Goal: Transaction & Acquisition: Purchase product/service

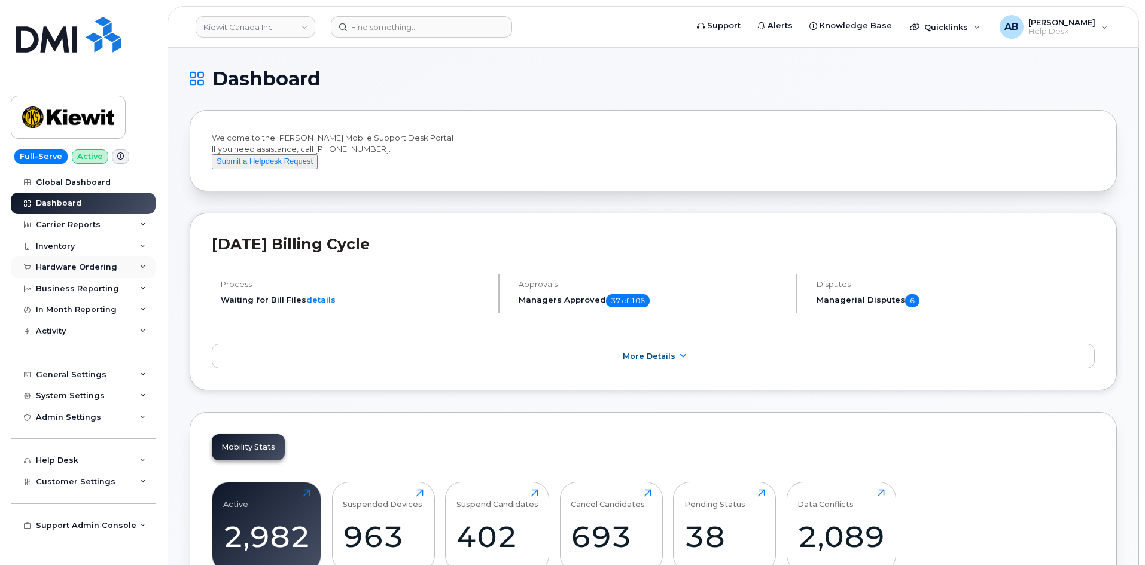
click at [89, 270] on div "Hardware Ordering" at bounding box center [76, 268] width 81 height 10
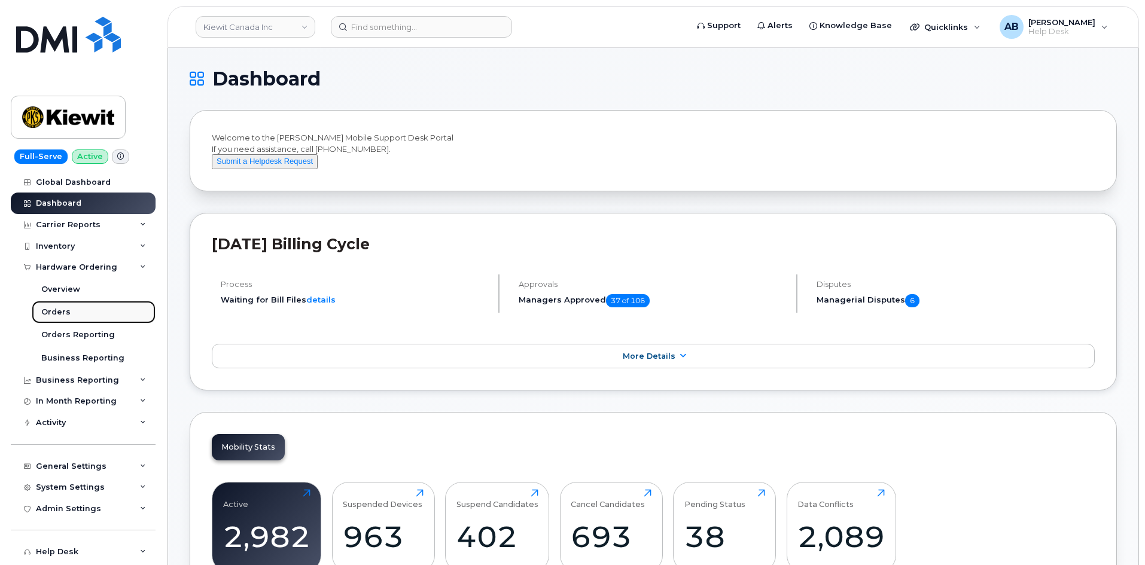
click at [77, 308] on link "Orders" at bounding box center [94, 312] width 124 height 23
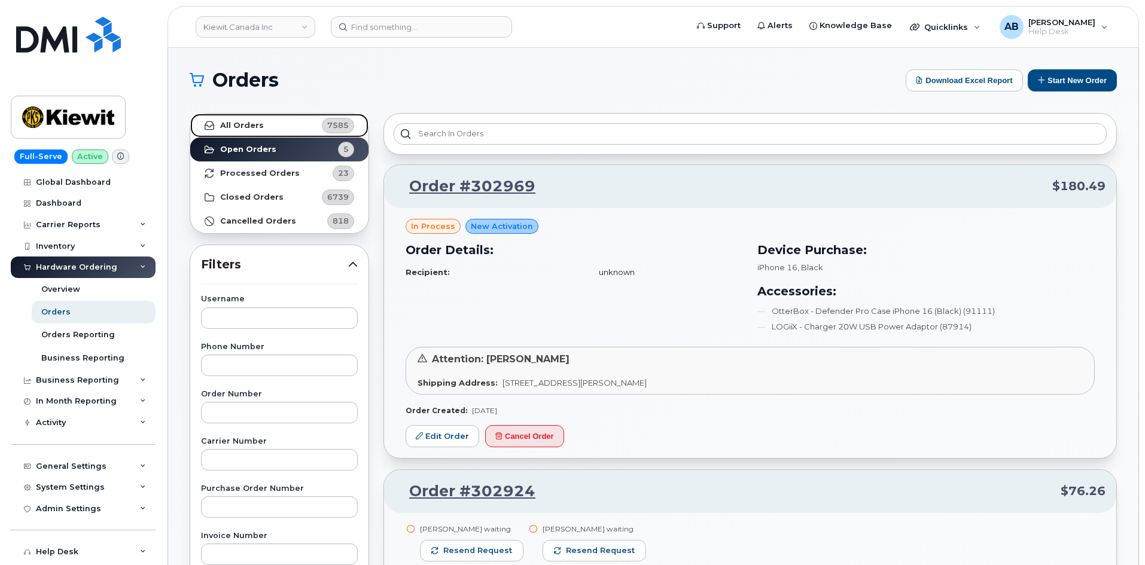
click at [262, 130] on link "All Orders 7585" at bounding box center [279, 126] width 178 height 24
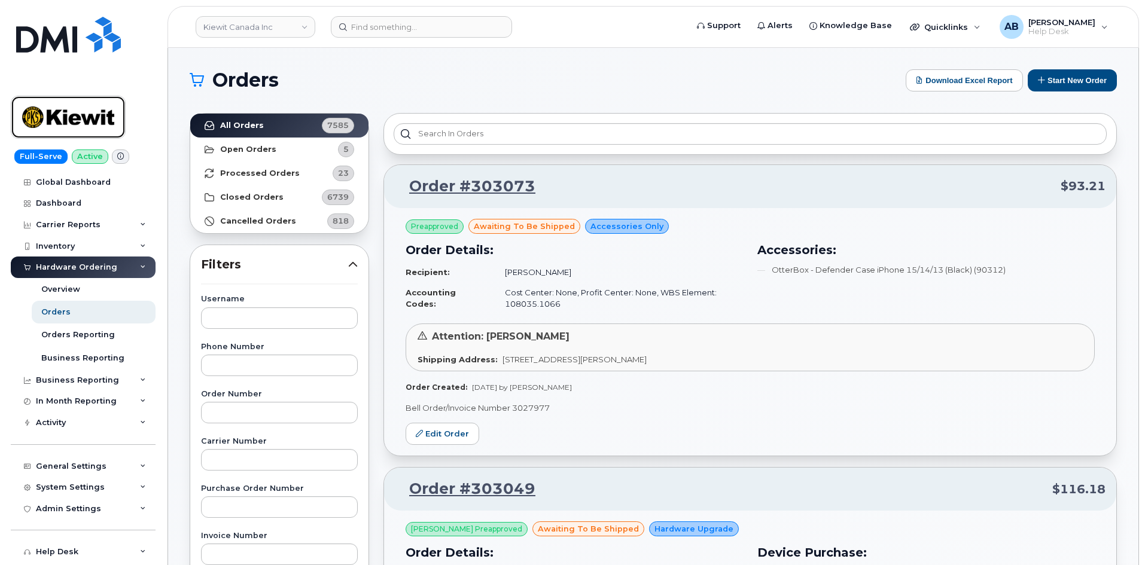
click at [93, 113] on img at bounding box center [68, 117] width 92 height 35
click at [264, 35] on link "Kiewit Canada Inc" at bounding box center [256, 27] width 120 height 22
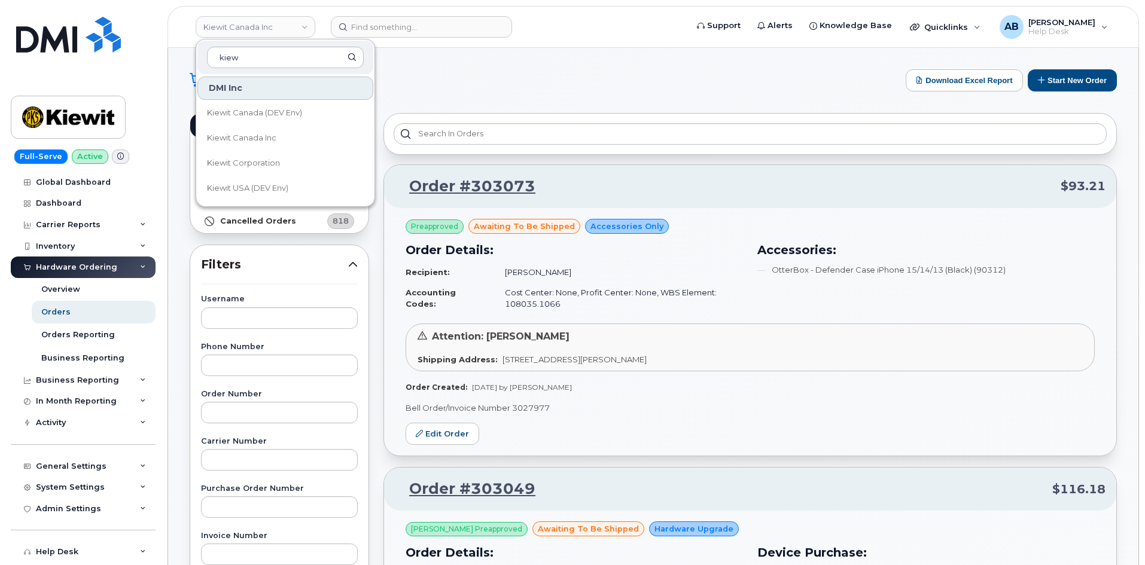
type input "kiew"
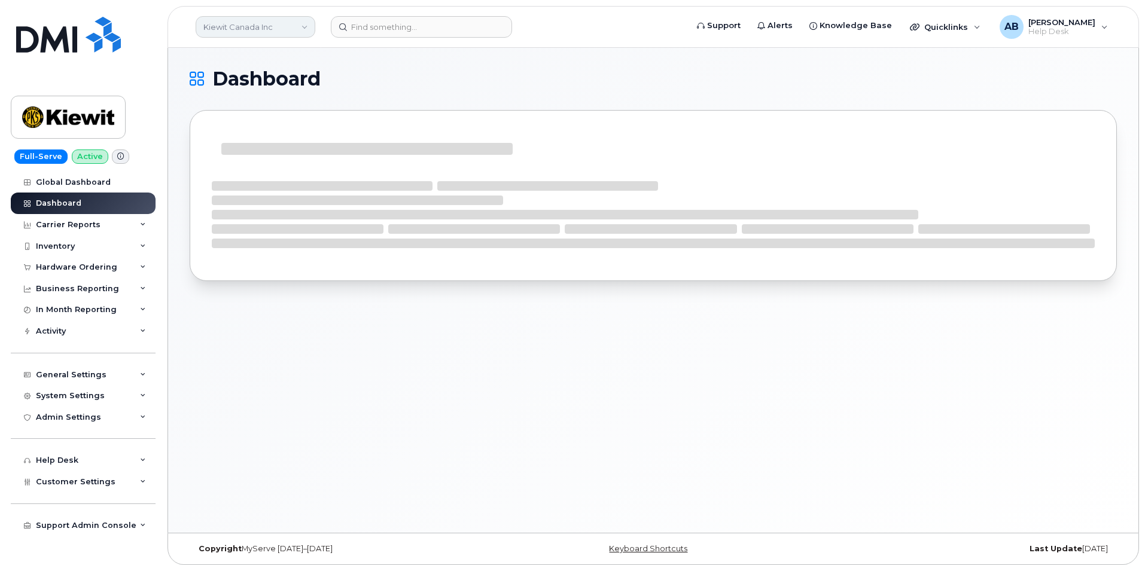
click at [298, 26] on link "Kiewit Canada Inc" at bounding box center [256, 27] width 120 height 22
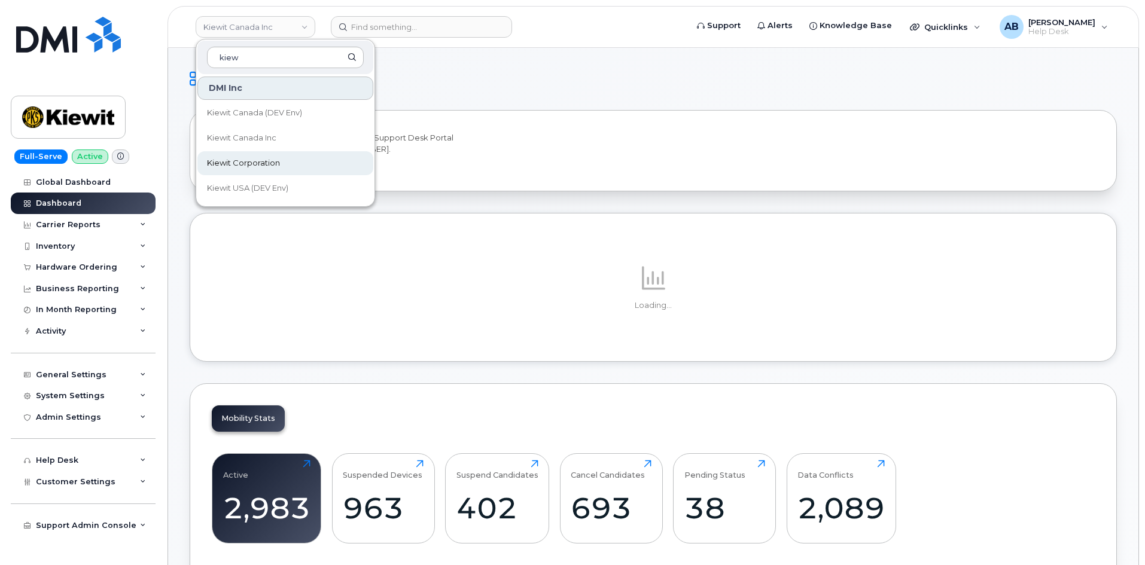
type input "kiew"
click at [246, 158] on span "Kiewit Corporation" at bounding box center [243, 163] width 73 height 12
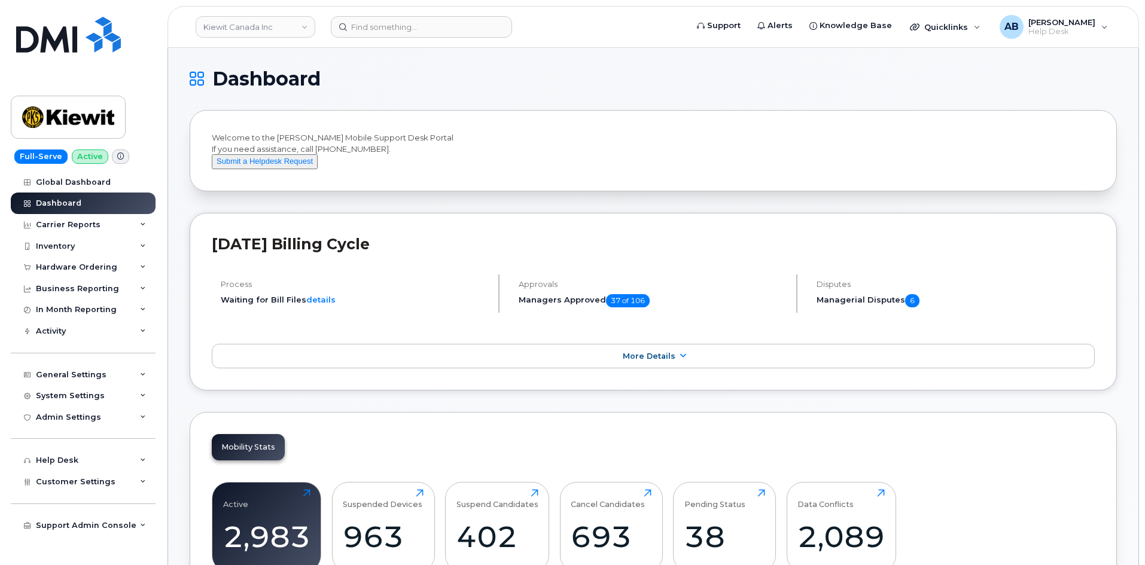
click at [523, 162] on div "Welcome to the Kiewit Mobile Support Desk Portal If you need assistance, call 8…" at bounding box center [653, 150] width 883 height 37
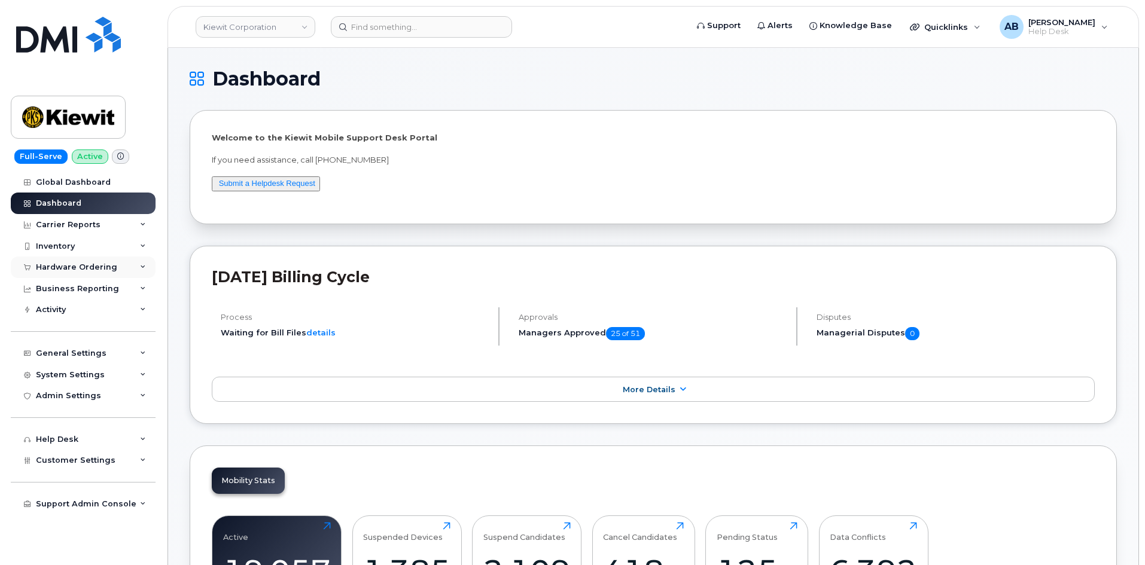
click at [74, 259] on div "Hardware Ordering" at bounding box center [83, 268] width 145 height 22
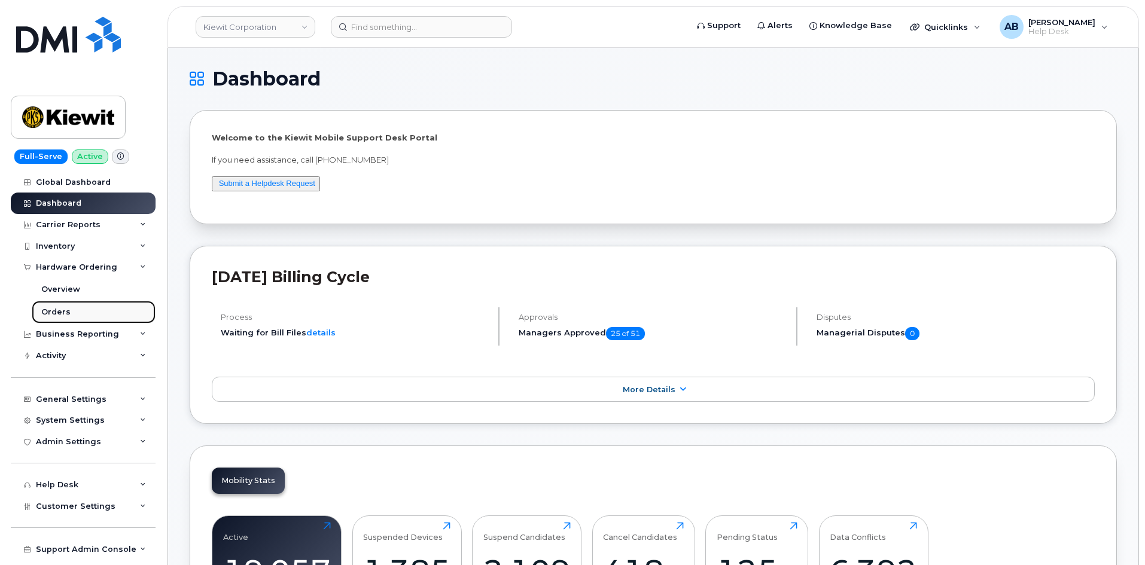
click at [96, 309] on link "Orders" at bounding box center [94, 312] width 124 height 23
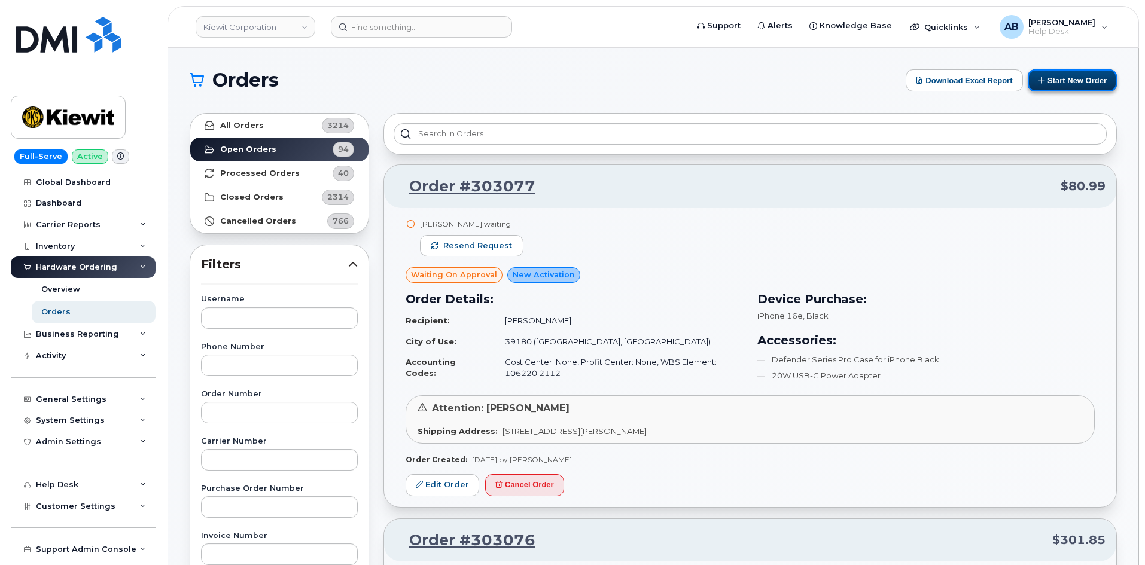
click at [1068, 79] on button "Start New Order" at bounding box center [1072, 80] width 89 height 22
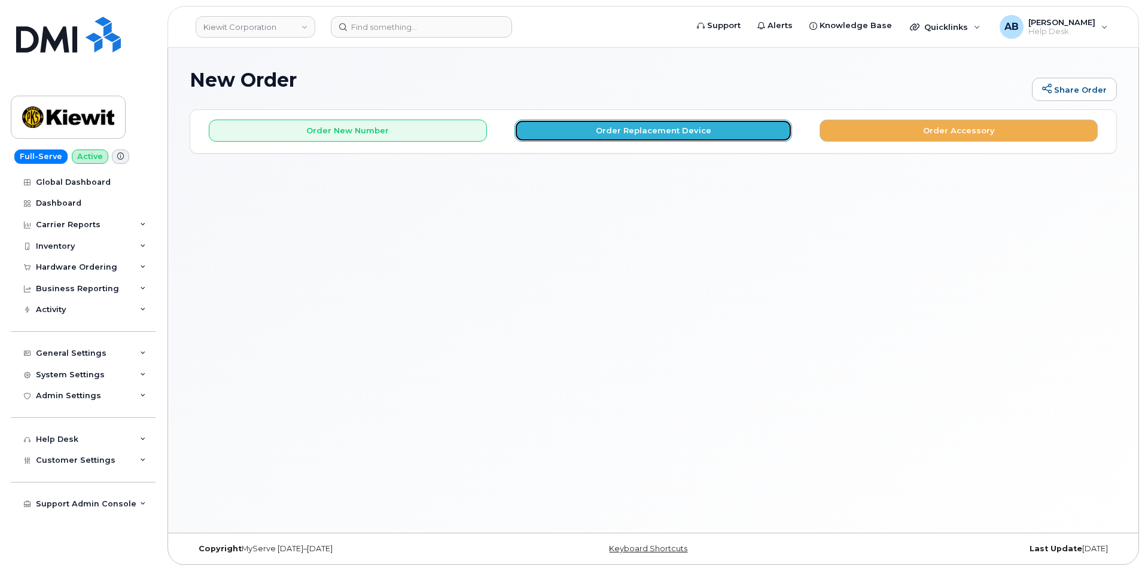
click at [679, 127] on button "Order Replacement Device" at bounding box center [653, 131] width 278 height 22
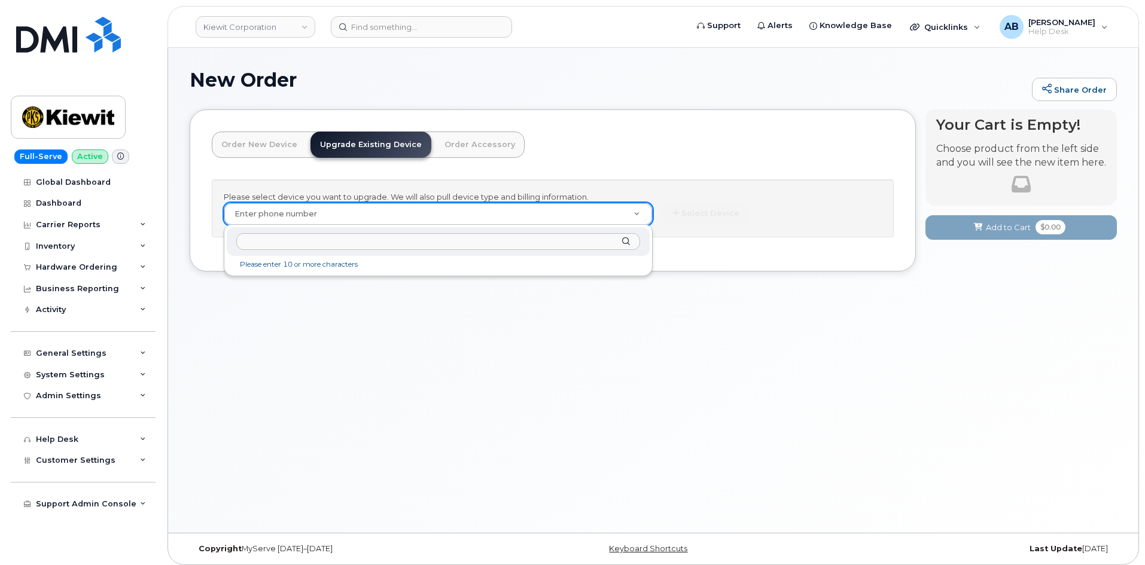
click at [294, 237] on input "text" at bounding box center [438, 241] width 404 height 17
paste input "3376050422"
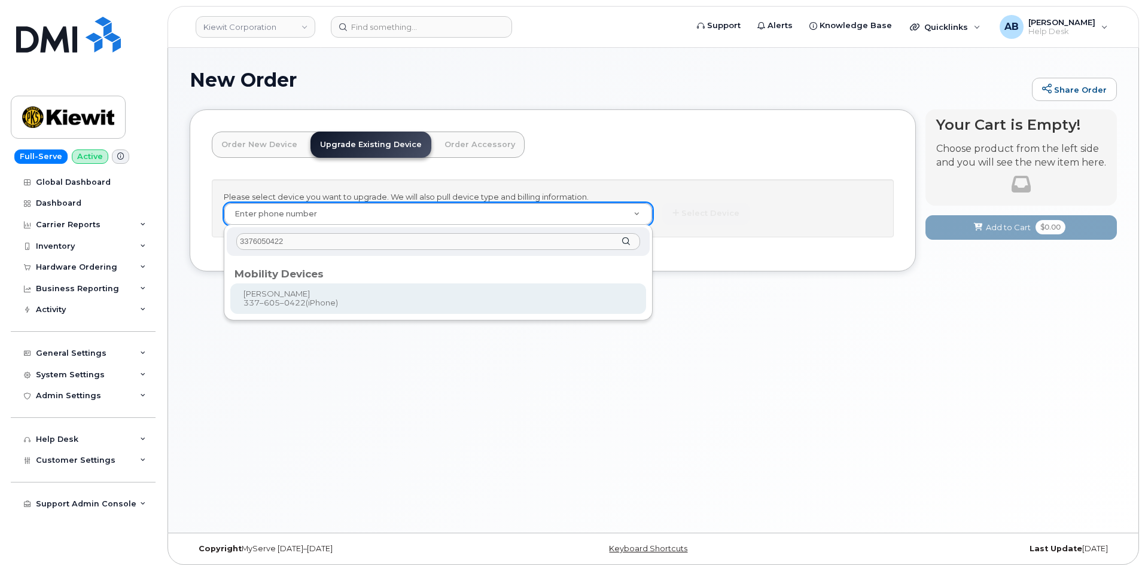
type input "3376050422"
type input "1166643"
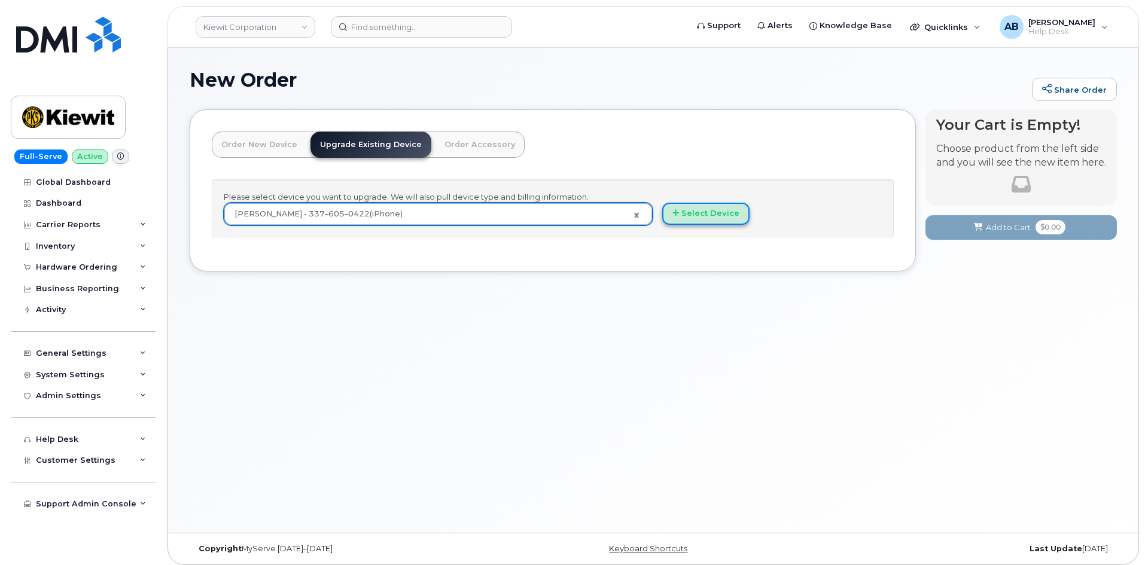
click at [715, 218] on button "Select Device" at bounding box center [705, 214] width 87 height 22
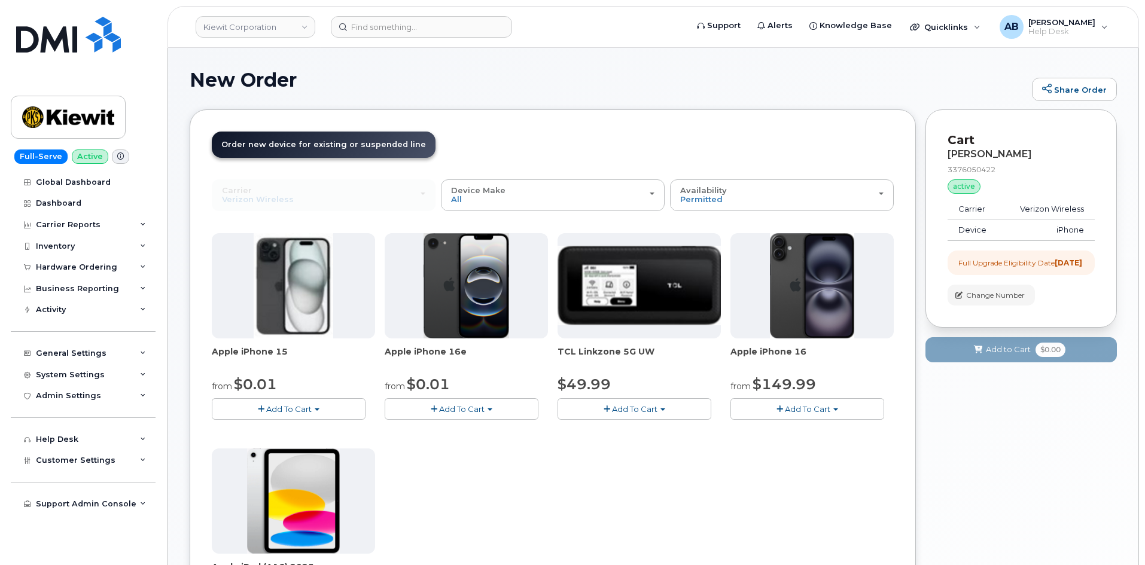
scroll to position [60, 0]
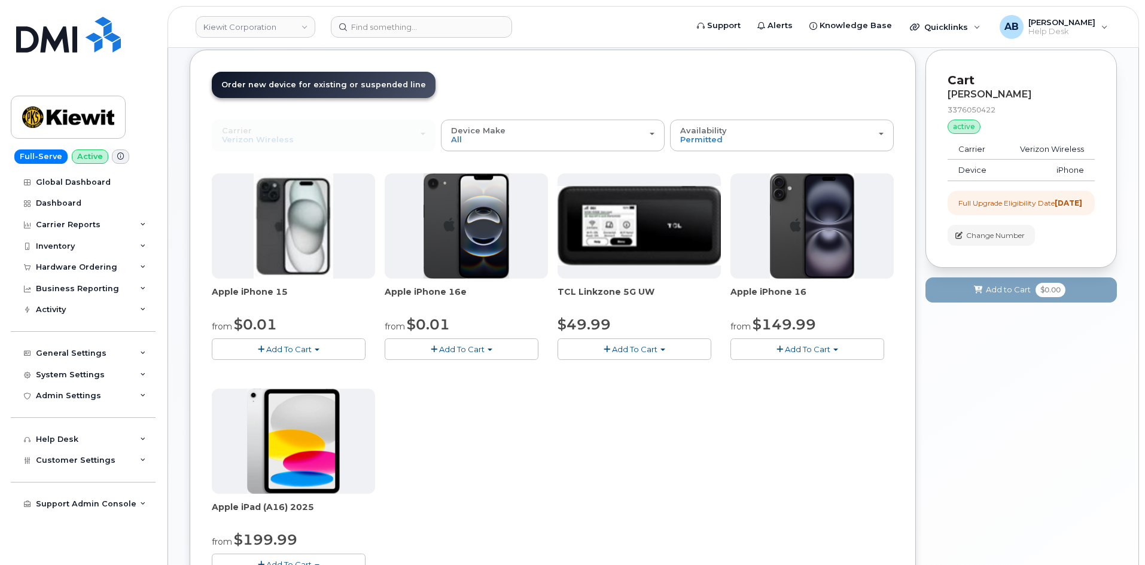
click at [293, 360] on button "Add To Cart" at bounding box center [289, 349] width 154 height 21
click at [294, 384] on link "$729.99 - Full Retail" at bounding box center [290, 386] width 150 height 15
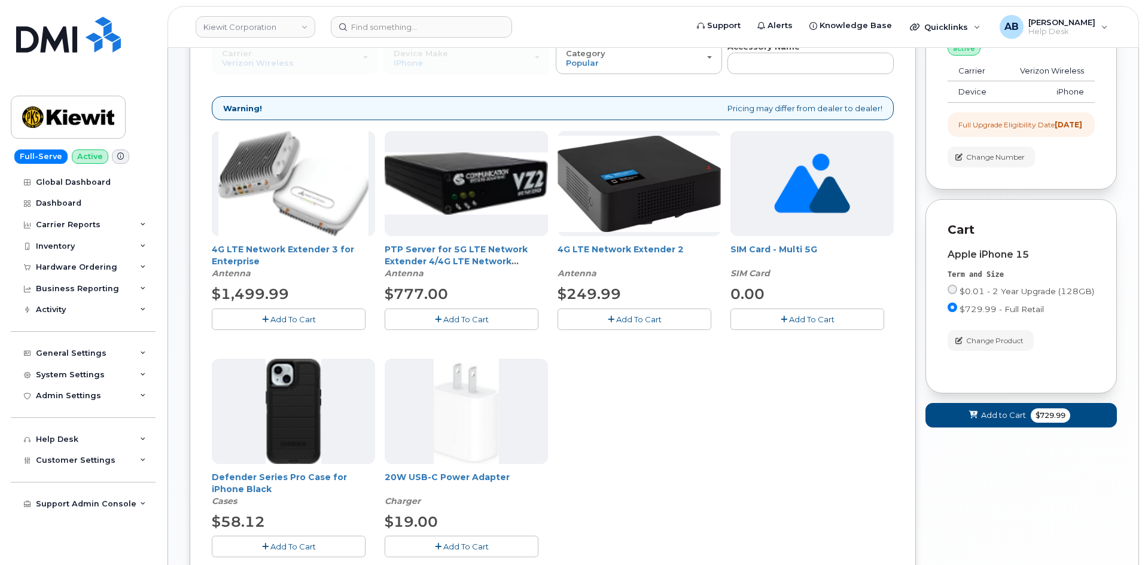
scroll to position [179, 0]
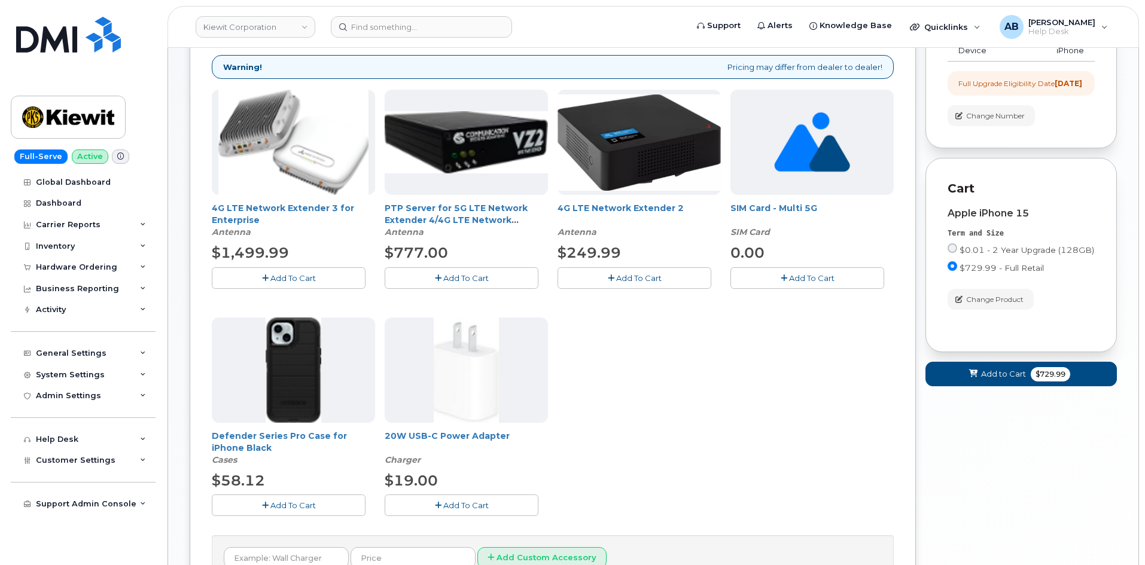
click at [273, 501] on span "Add To Cart" at bounding box center [292, 506] width 45 height 10
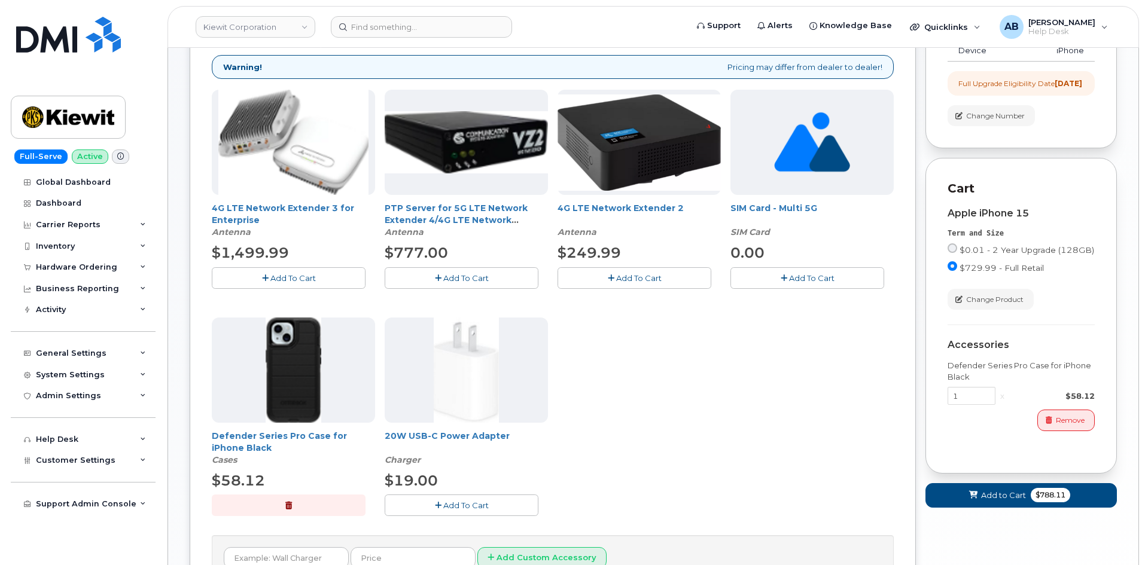
click at [465, 508] on span "Add To Cart" at bounding box center [465, 506] width 45 height 10
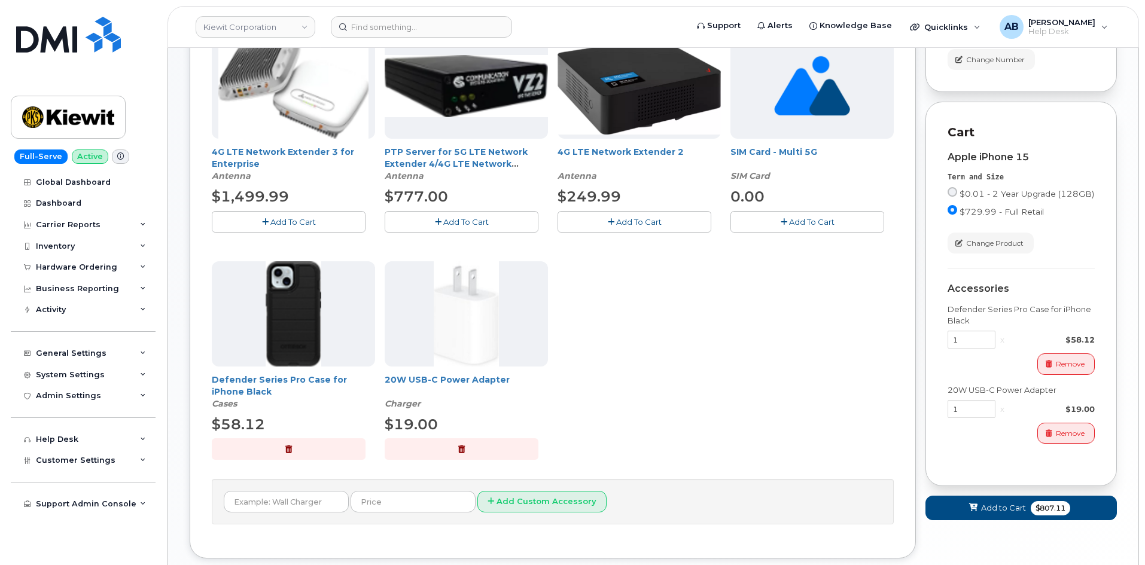
scroll to position [299, 0]
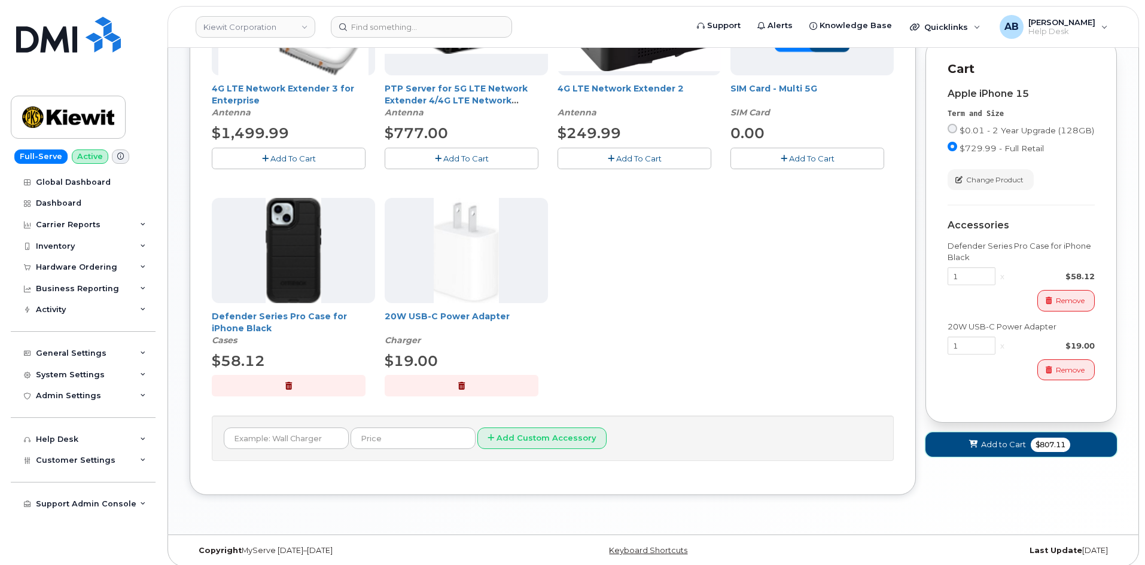
click at [993, 450] on span "Add to Cart" at bounding box center [1003, 444] width 45 height 11
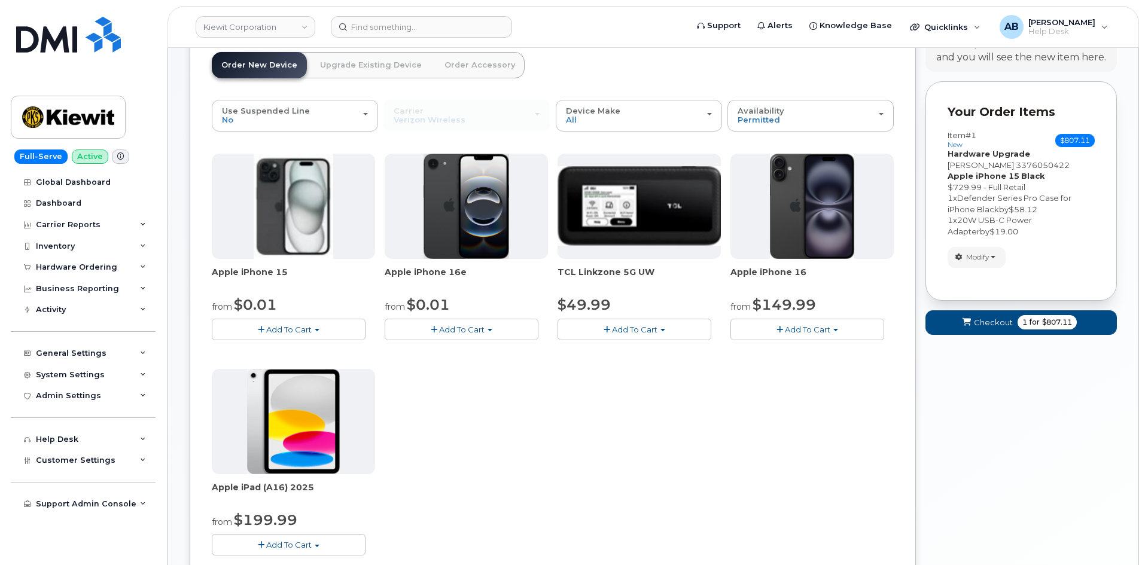
scroll to position [15, 0]
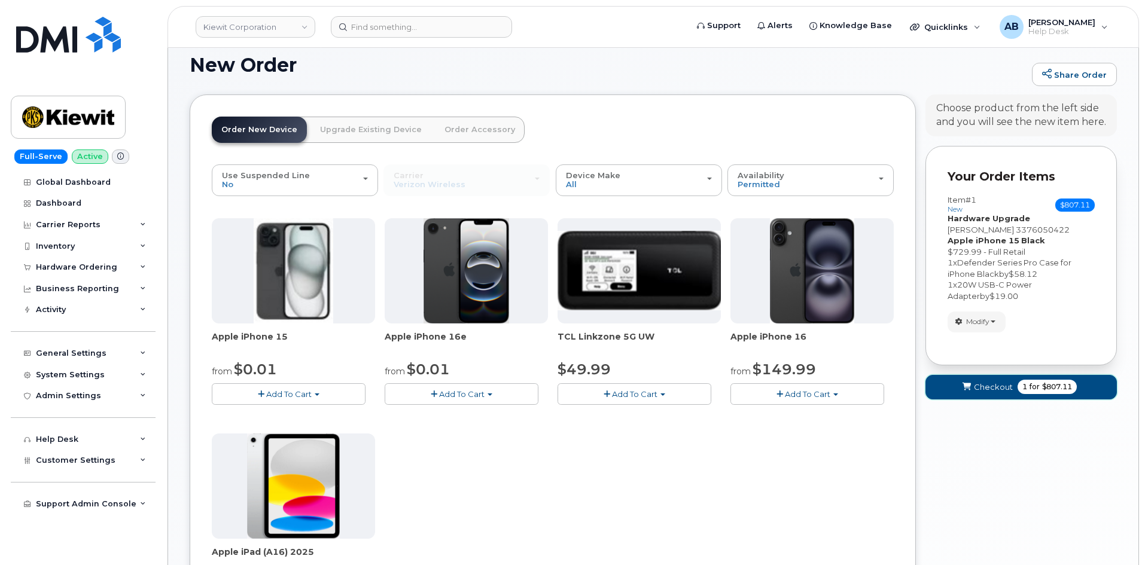
click at [1000, 388] on span "Checkout" at bounding box center [993, 387] width 39 height 11
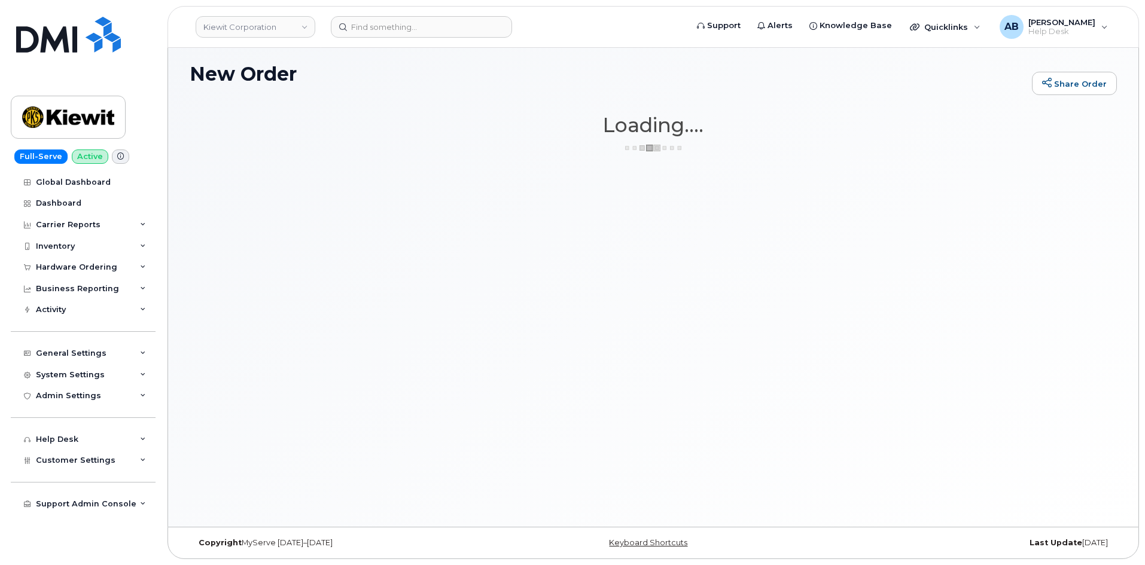
scroll to position [6, 0]
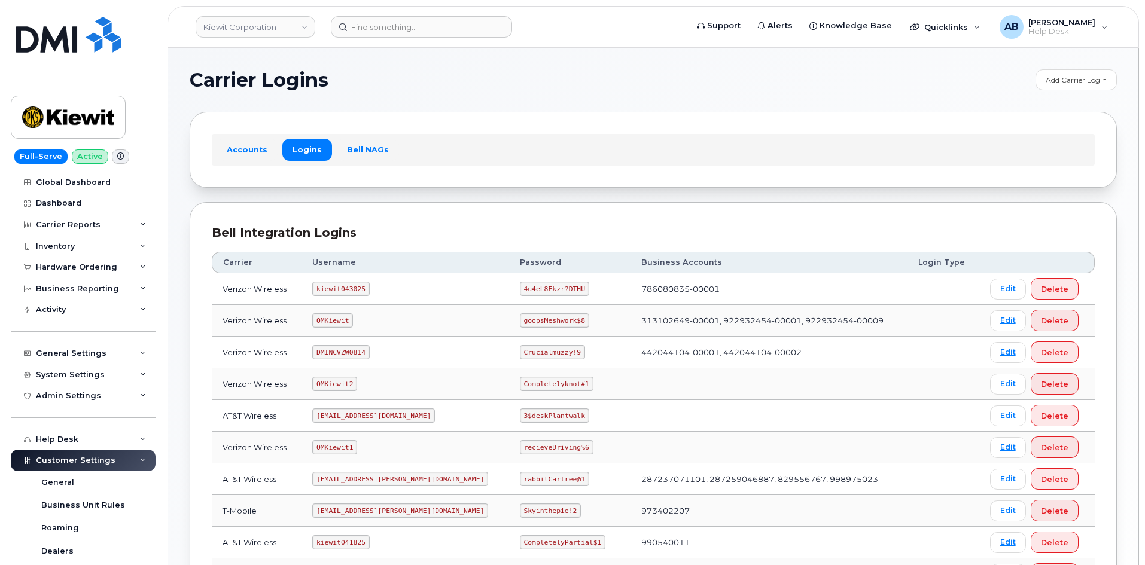
click at [352, 284] on code "kiewit043025" at bounding box center [340, 289] width 57 height 14
copy code "kiewit043025"
click at [520, 286] on code "4u4eL8Ekzr?DTHU" at bounding box center [554, 289] width 69 height 14
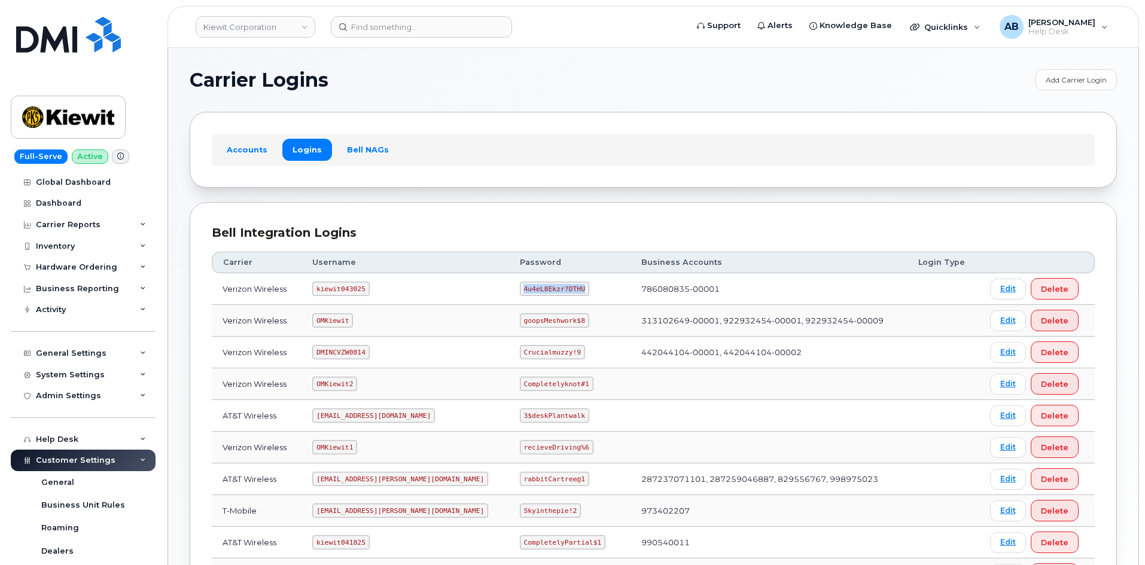
click at [520, 286] on code "4u4eL8Ekzr?DTHU" at bounding box center [554, 289] width 69 height 14
copy code "4u4eL8Ekzr?DTHU"
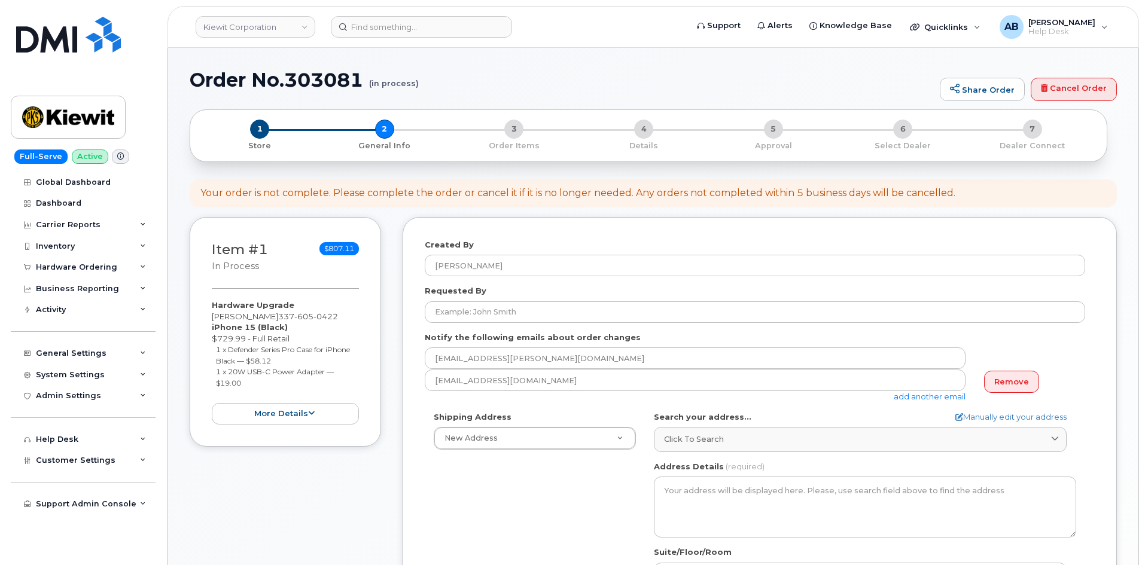
select select
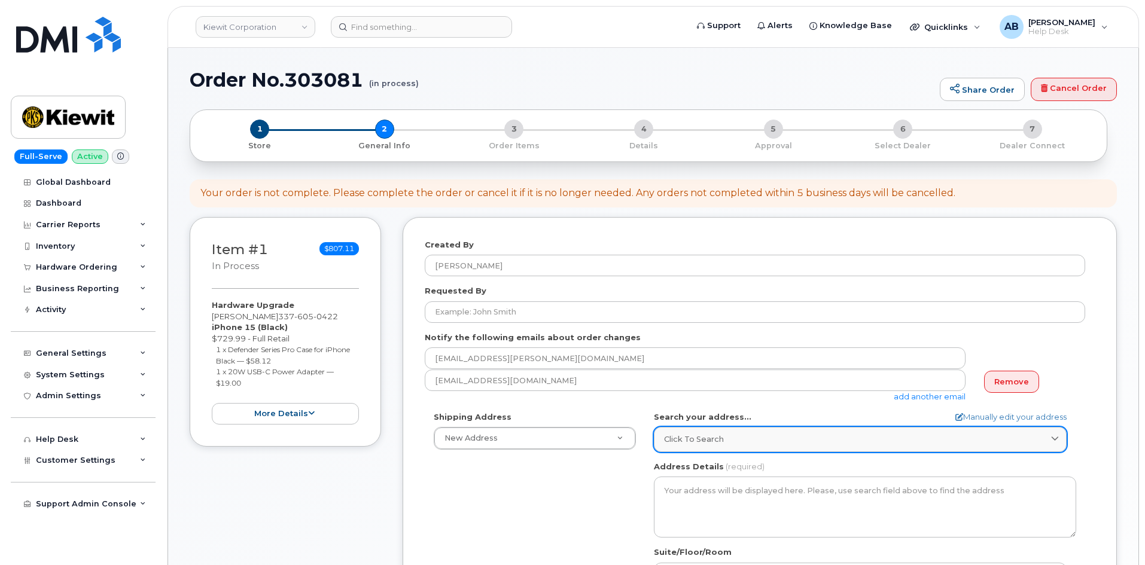
click at [707, 437] on span "Click to search" at bounding box center [694, 439] width 60 height 11
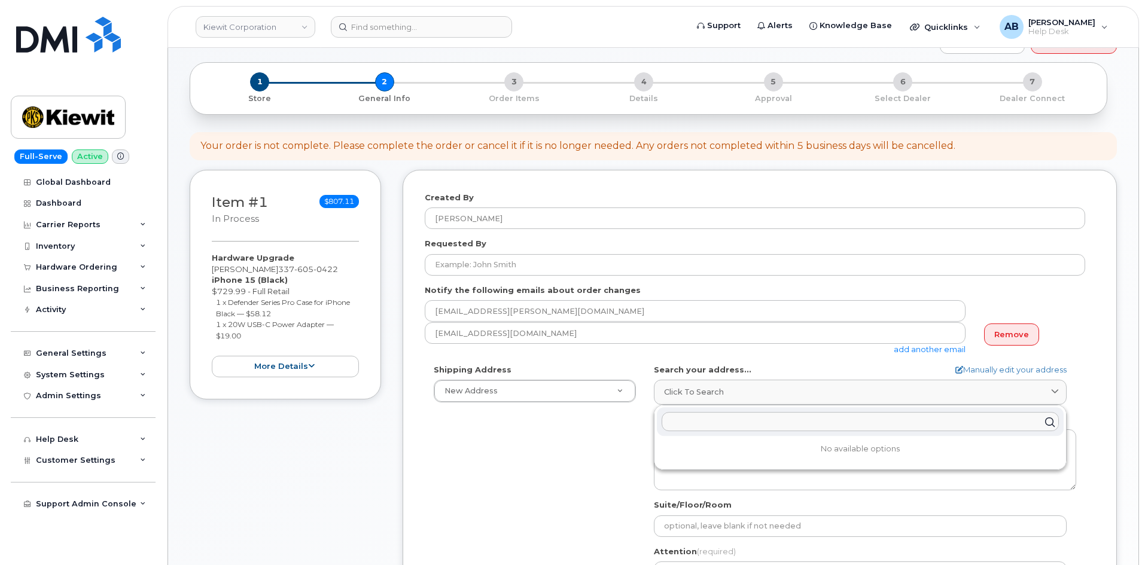
scroll to position [120, 0]
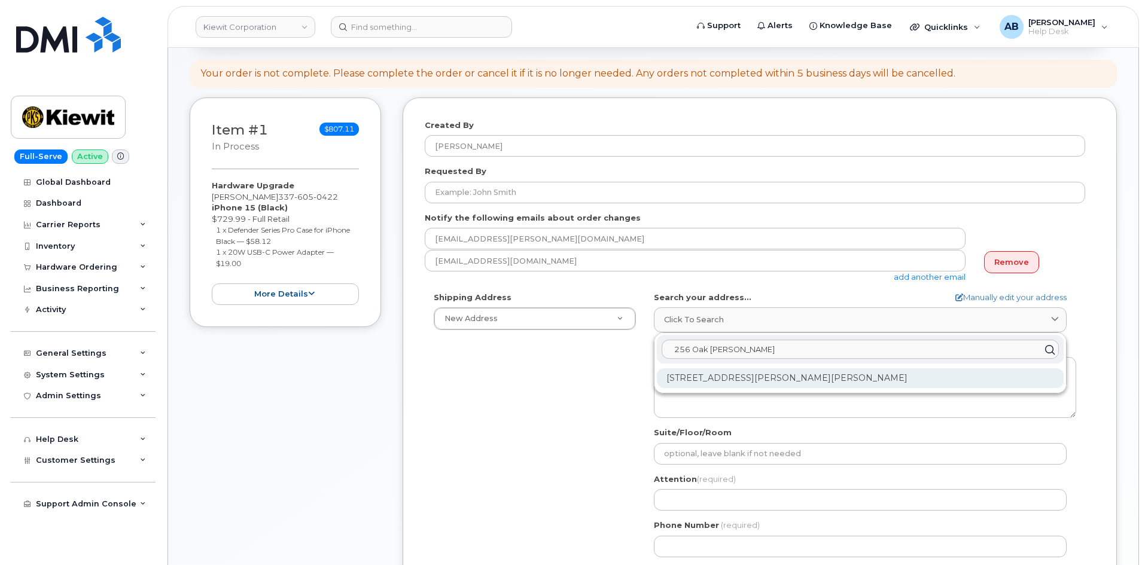
type input "256 Oak [PERSON_NAME]"
click at [704, 379] on div "[STREET_ADDRESS][PERSON_NAME][PERSON_NAME]" at bounding box center [860, 379] width 407 height 20
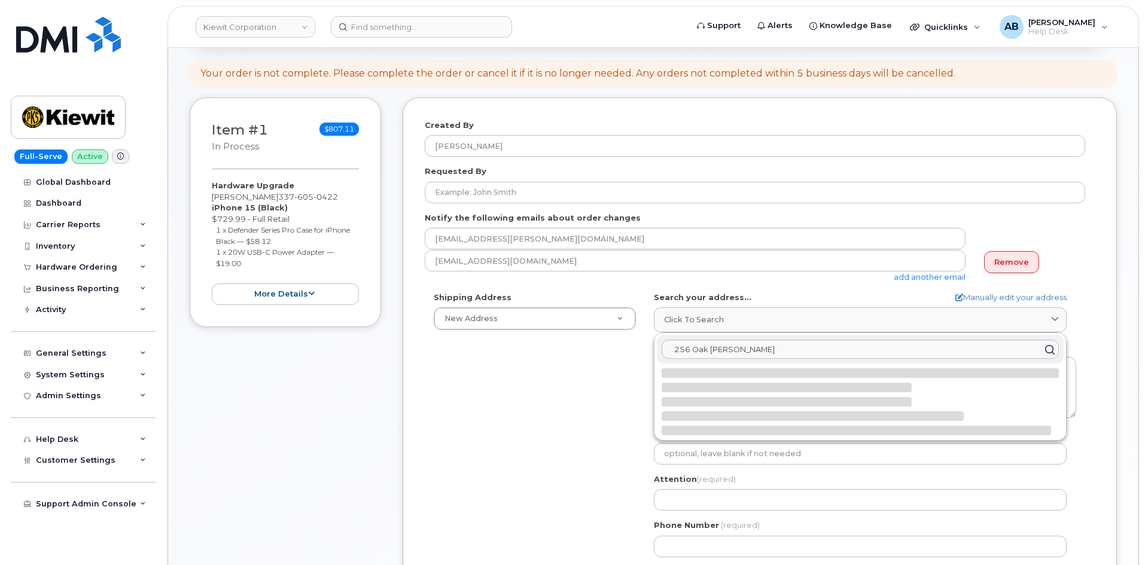
select select
type textarea "[STREET_ADDRESS][PERSON_NAME][PERSON_NAME]"
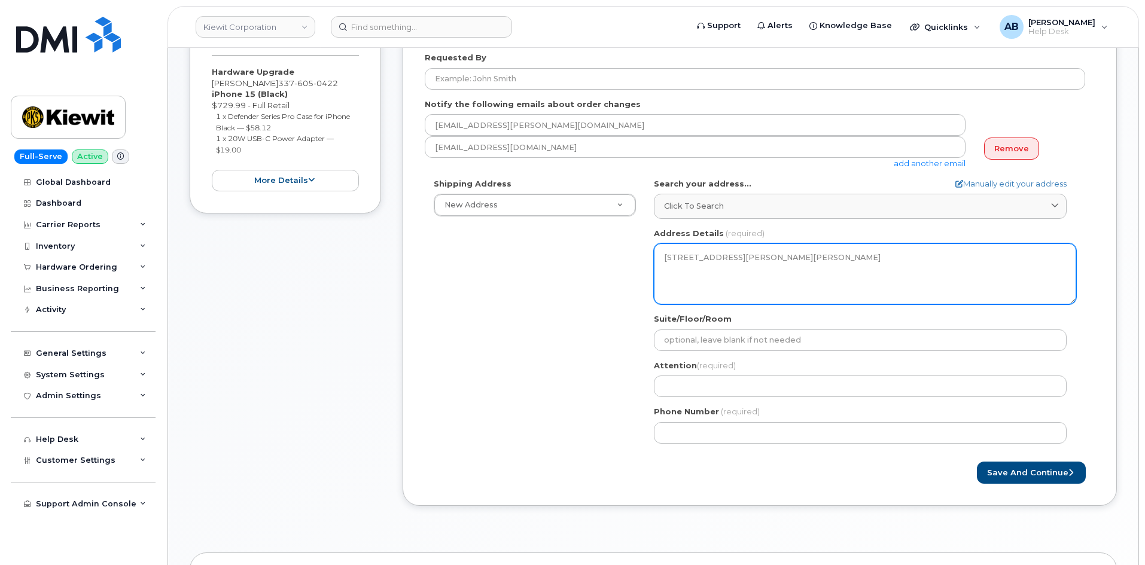
scroll to position [359, 0]
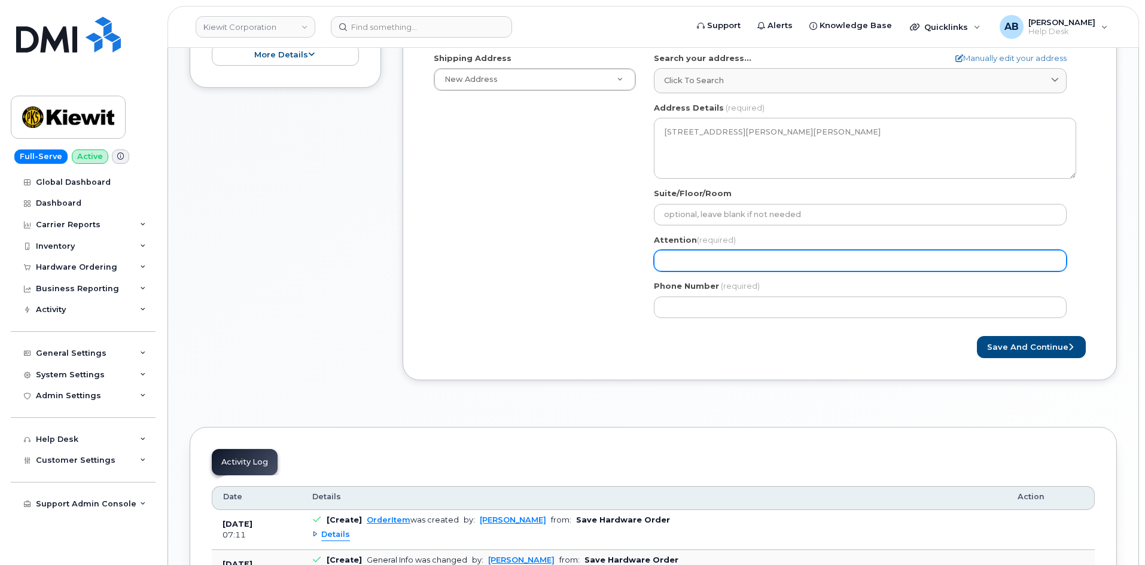
click at [707, 261] on input "Attention (required)" at bounding box center [860, 261] width 413 height 22
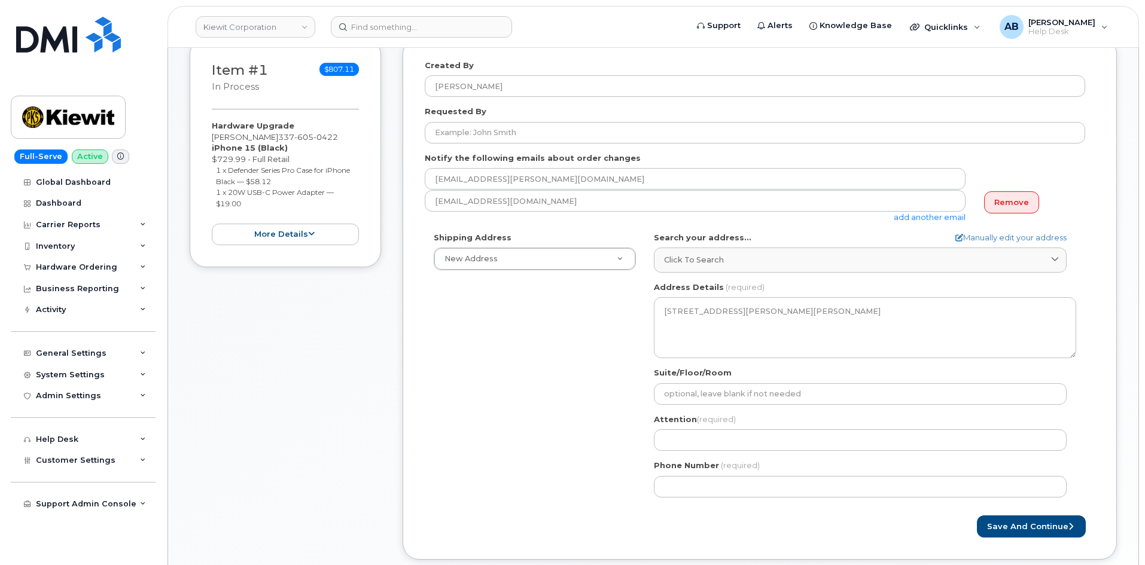
drag, startPoint x: 210, startPoint y: 138, endPoint x: 289, endPoint y: 137, distance: 79.0
click at [289, 137] on div "Item #1 in process $807.11 Hardware Upgrade [PERSON_NAME] [PHONE_NUMBER] iPhone…" at bounding box center [285, 153] width 191 height 230
copy div "[PERSON_NAME]"
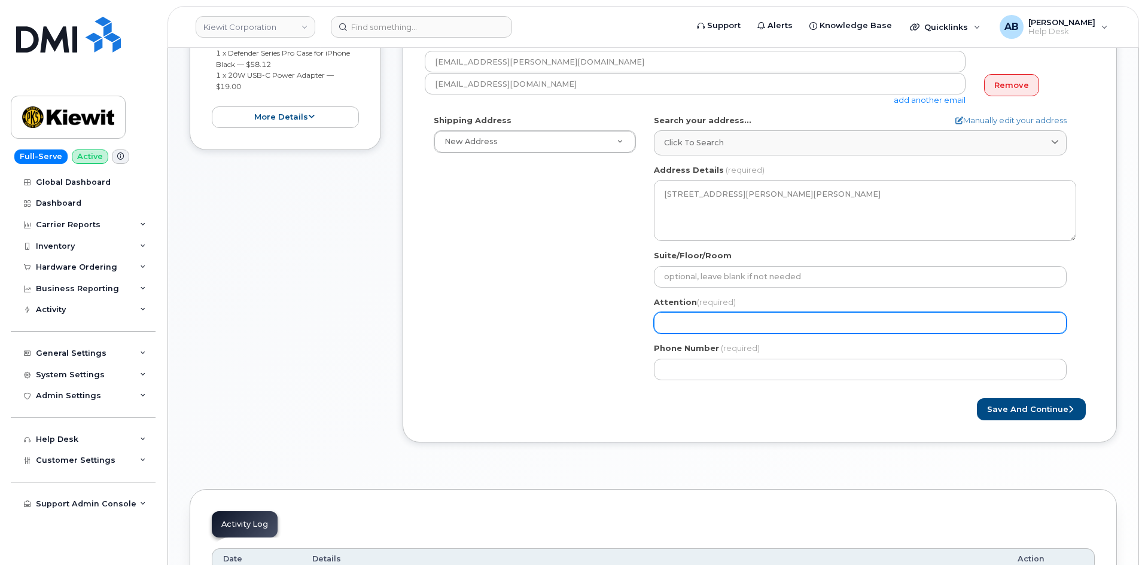
scroll to position [299, 0]
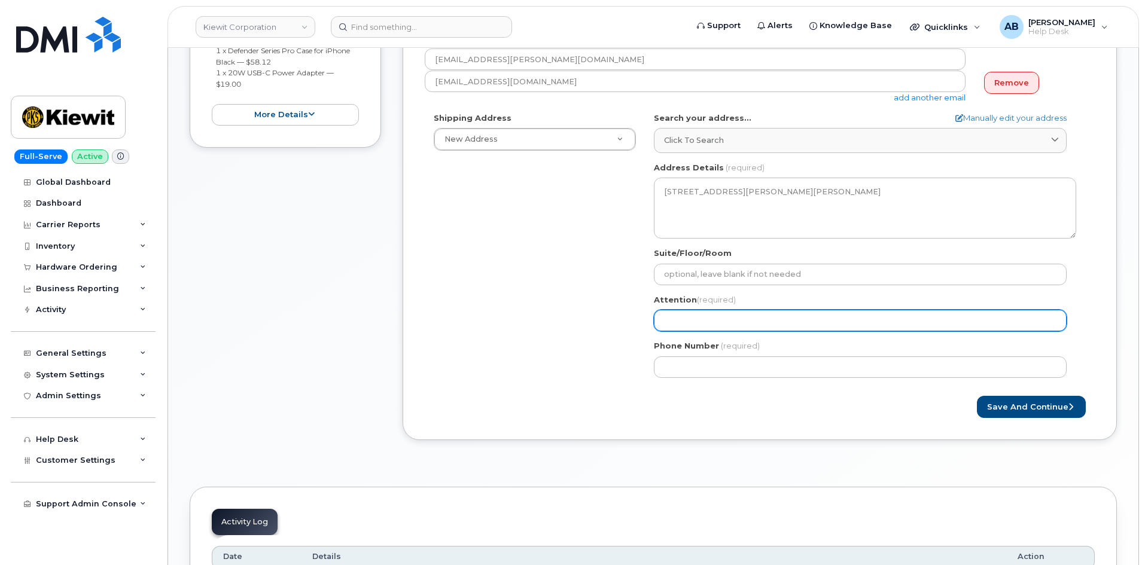
click at [720, 324] on input "Attention (required)" at bounding box center [860, 321] width 413 height 22
paste input "[PERSON_NAME]"
select select
type input "[PERSON_NAME]"
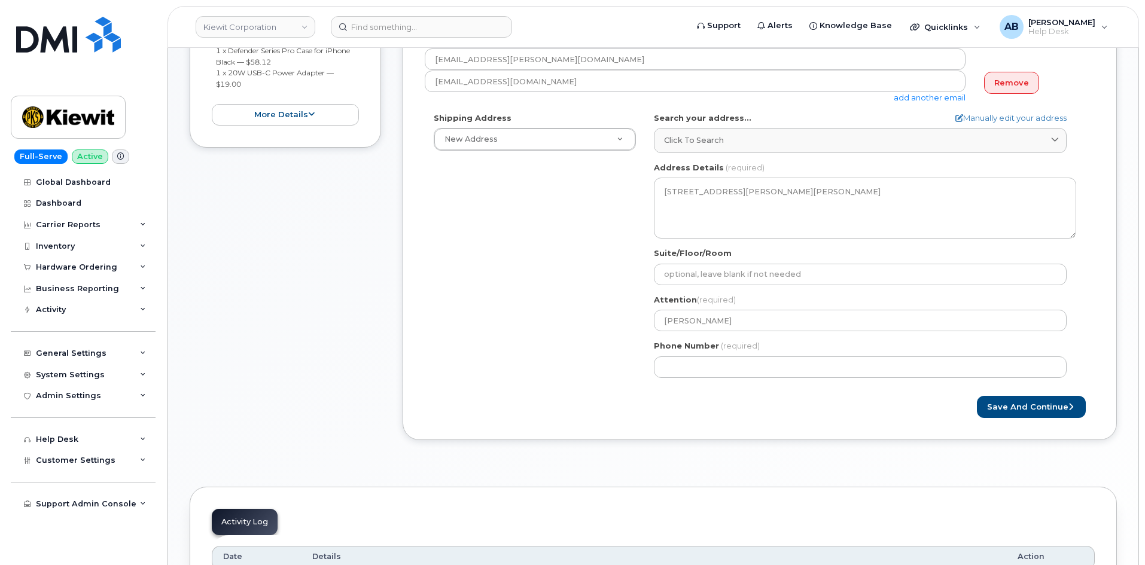
click at [537, 315] on div "Shipping Address New Address New Address 4518 S 133rd St 3838 W Marginal Way SW…" at bounding box center [755, 249] width 660 height 275
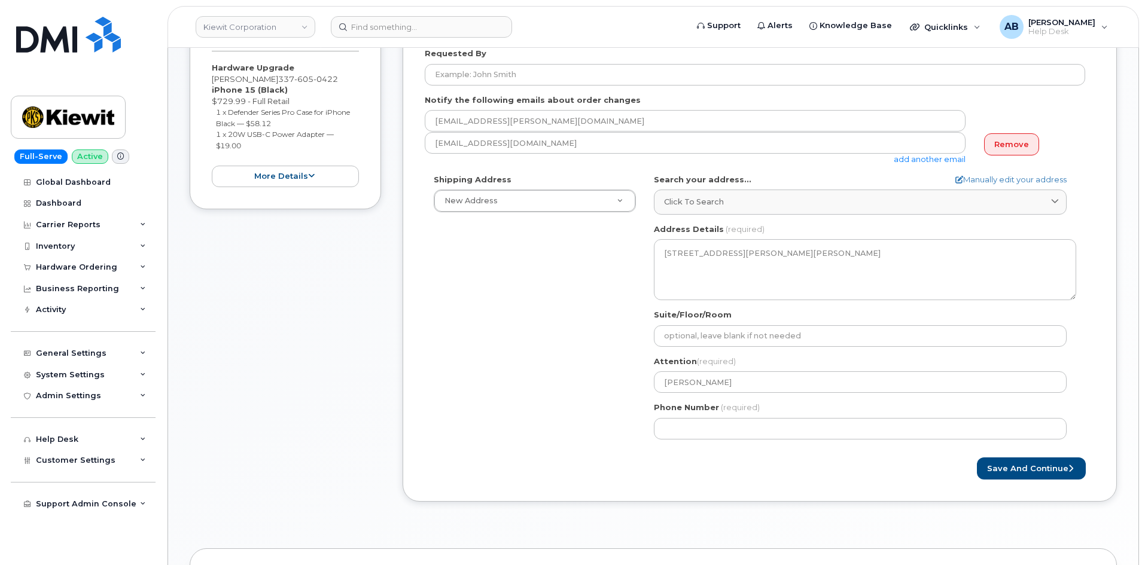
scroll to position [179, 0]
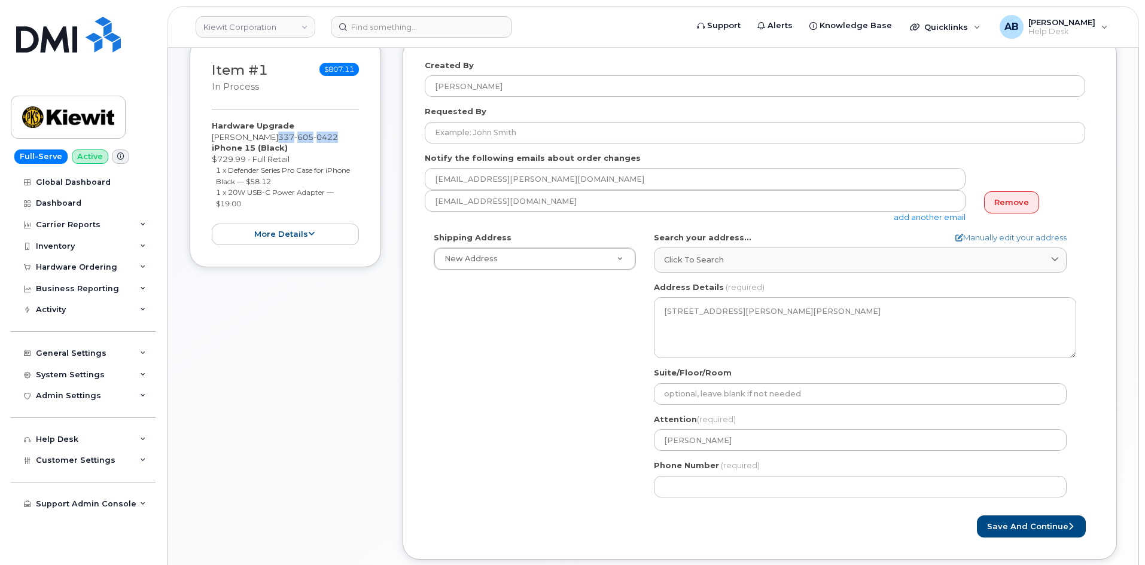
drag, startPoint x: 291, startPoint y: 135, endPoint x: 356, endPoint y: 139, distance: 64.7
click at [356, 139] on div "Hardware Upgrade JORDAN SZPEINSKI 337 605 0422 iPhone 15 (Black) $729.99 - Full…" at bounding box center [285, 182] width 147 height 125
click at [461, 367] on div "Shipping Address New Address New Address 4518 S 133rd St 3838 W Marginal Way SW…" at bounding box center [755, 369] width 660 height 275
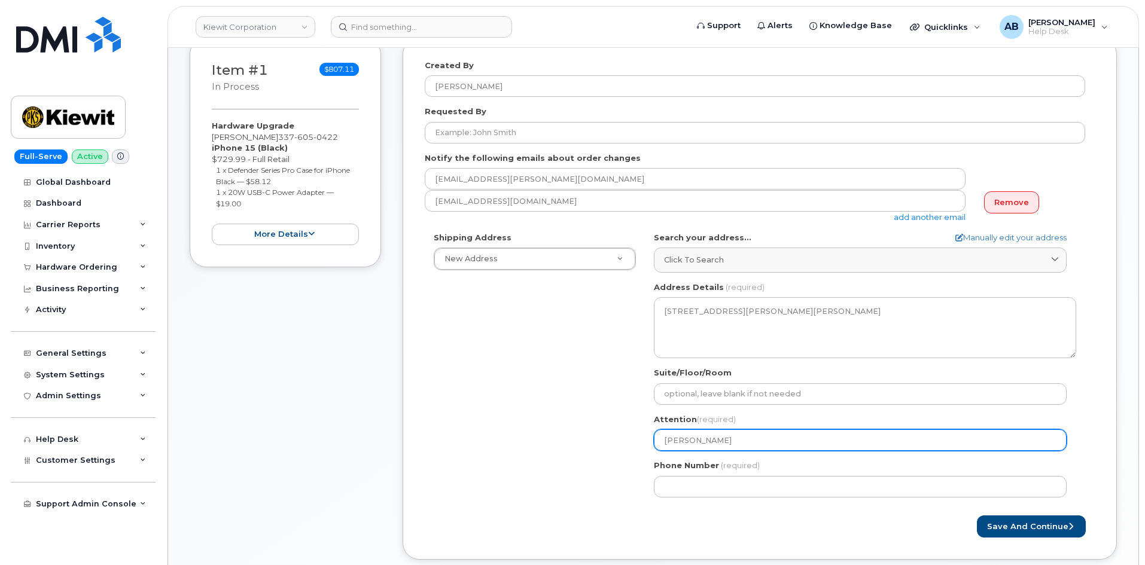
drag, startPoint x: 755, startPoint y: 434, endPoint x: 641, endPoint y: 433, distance: 113.7
click at [641, 433] on div "Shipping Address New Address New Address 4518 S 133rd St 3838 W Marginal Way SW…" at bounding box center [755, 369] width 660 height 275
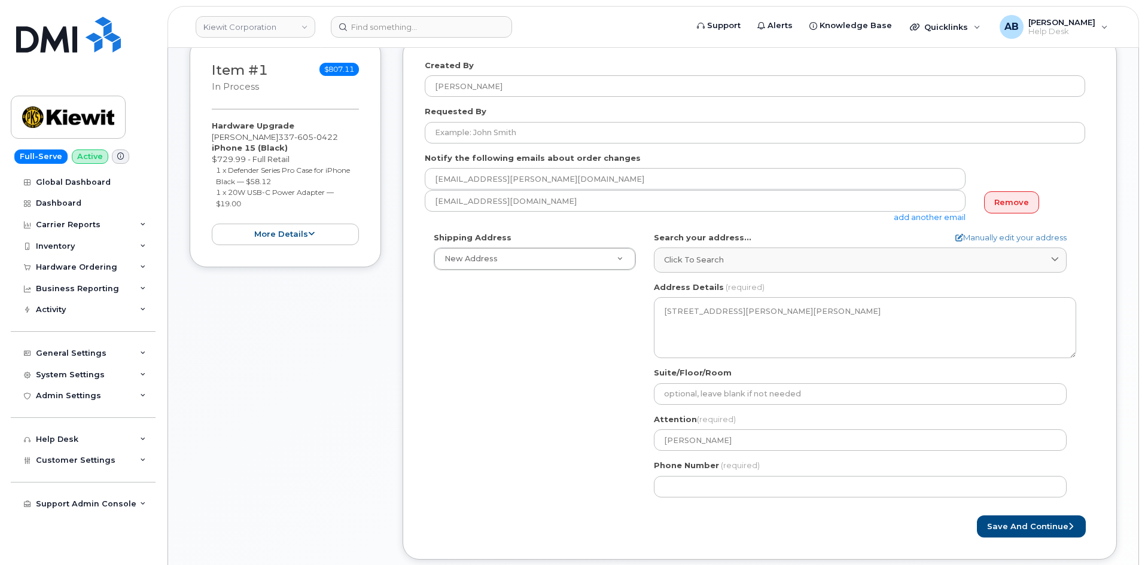
click at [631, 432] on div "Shipping Address New Address New Address 4518 S 133rd St 3838 W Marginal Way SW…" at bounding box center [755, 369] width 660 height 275
drag, startPoint x: 289, startPoint y: 139, endPoint x: 352, endPoint y: 138, distance: 63.4
click at [352, 138] on div "Hardware Upgrade JORDAN SZPEINSKI 337 605 0422 iPhone 15 (Black) $729.99 - Full…" at bounding box center [285, 182] width 147 height 125
copy div "337 605 0422"
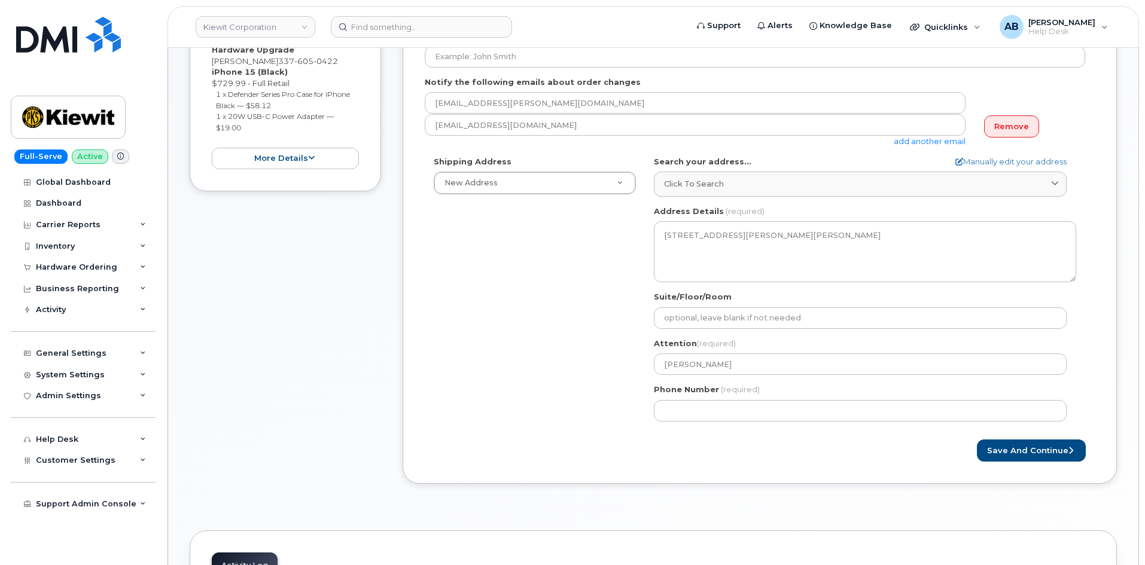
scroll to position [359, 0]
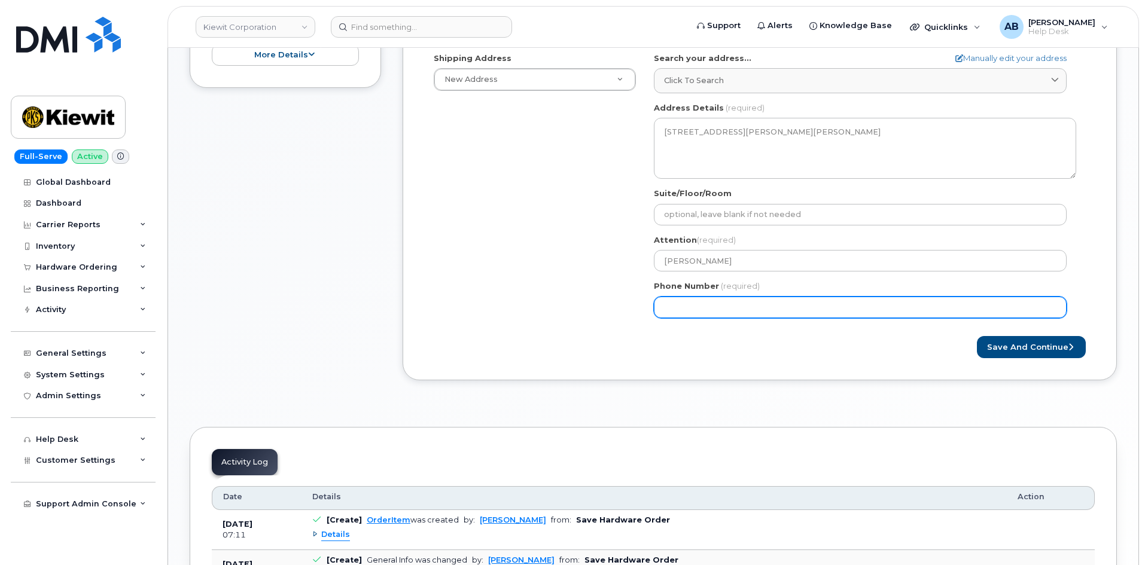
click at [707, 305] on input "Phone Number" at bounding box center [860, 308] width 413 height 22
paste input "3376050422"
select select
type input "3376050422"
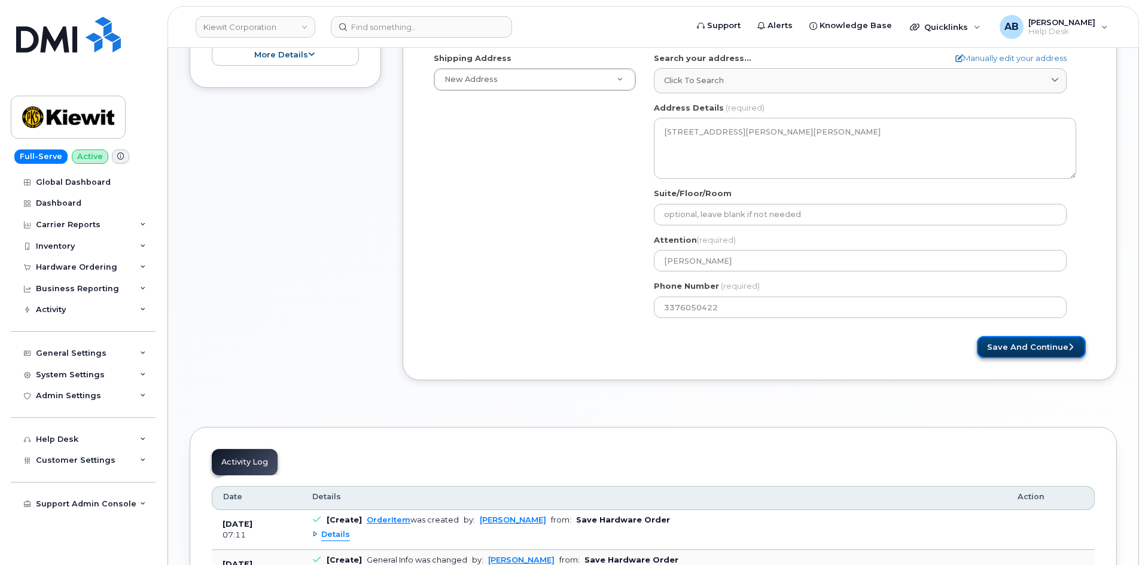
click at [1043, 346] on button "Save and Continue" at bounding box center [1031, 347] width 109 height 22
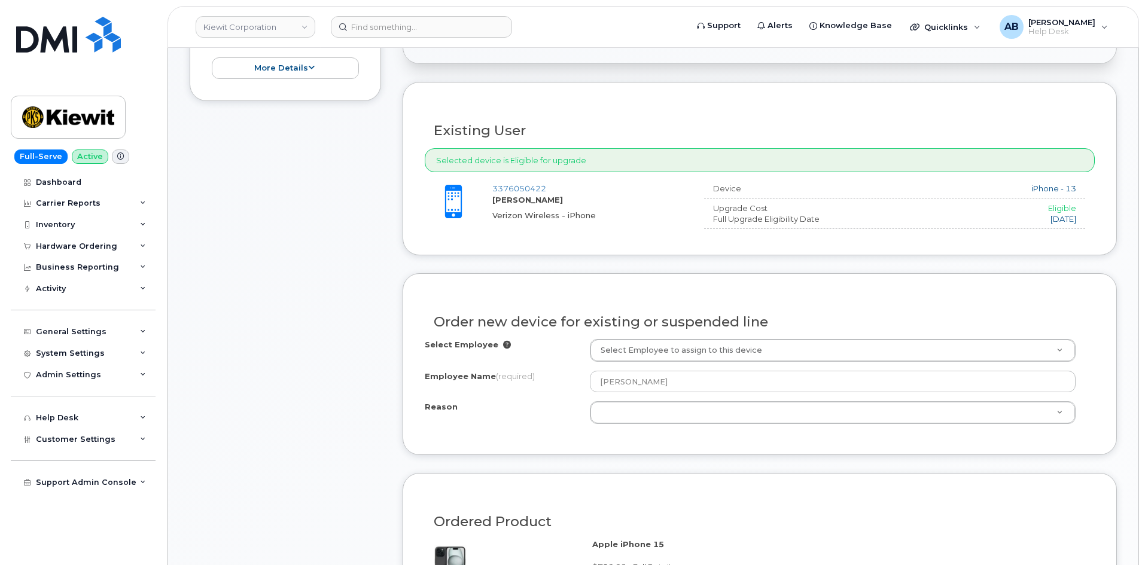
scroll to position [419, 0]
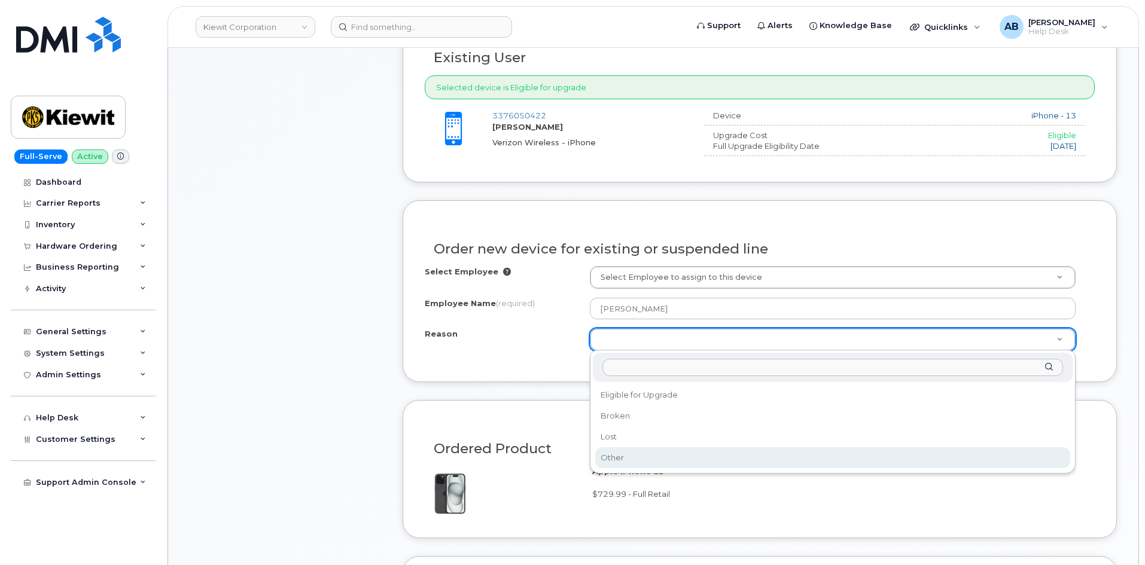
select select "other"
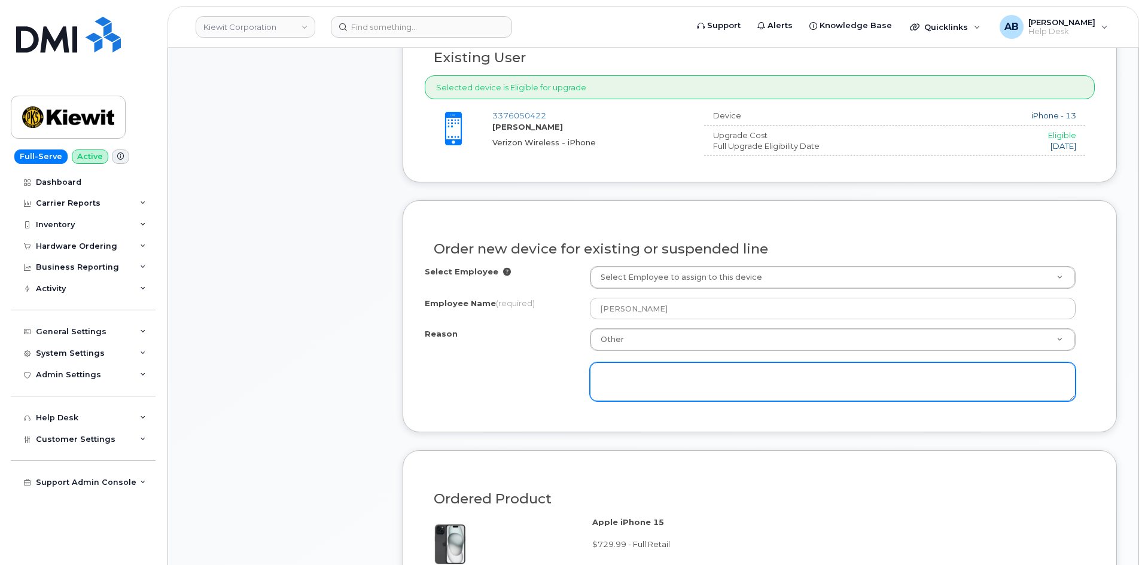
click at [661, 376] on textarea at bounding box center [833, 382] width 486 height 39
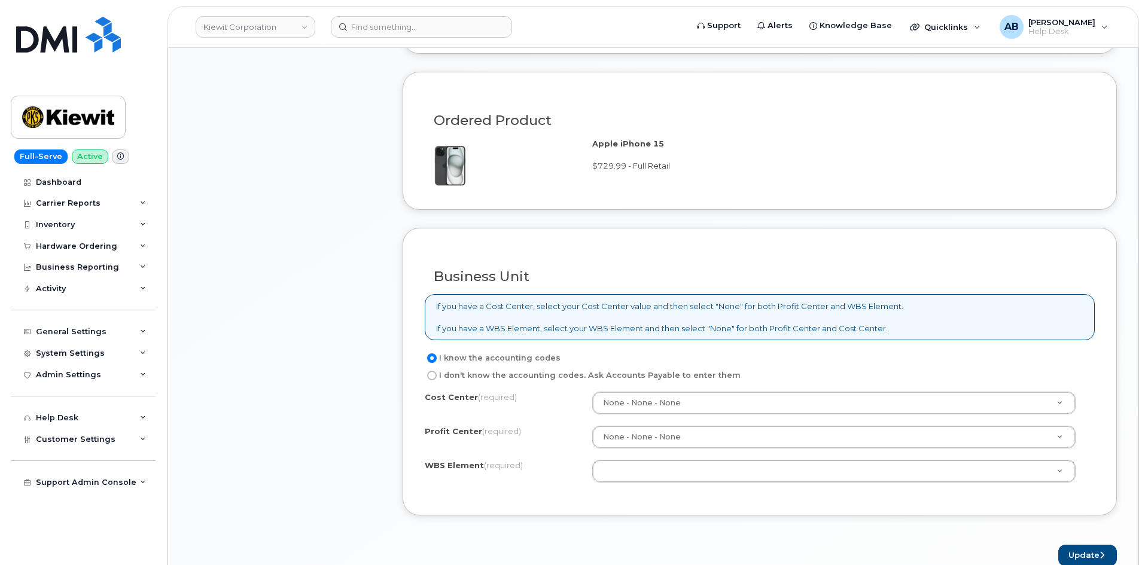
scroll to position [838, 0]
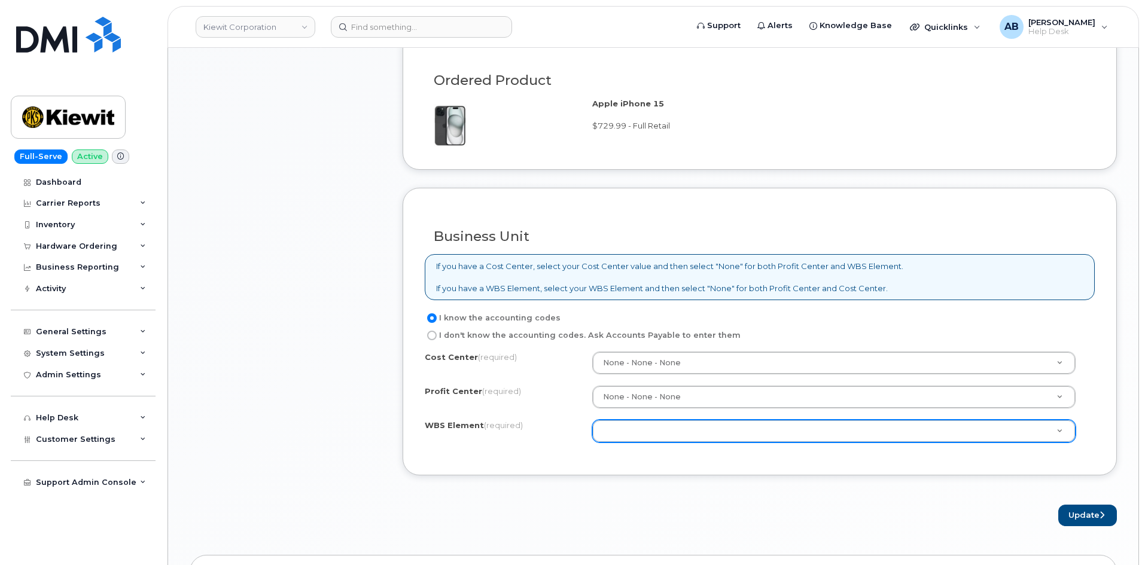
type textarea "Current device is having some performance issues and is getting hard for the us…"
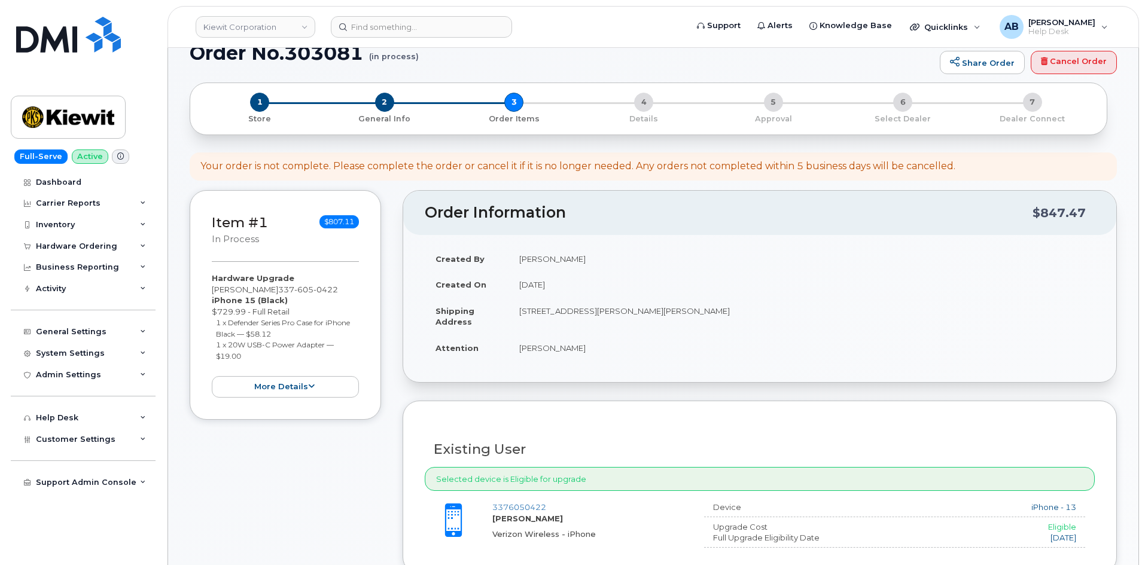
scroll to position [0, 0]
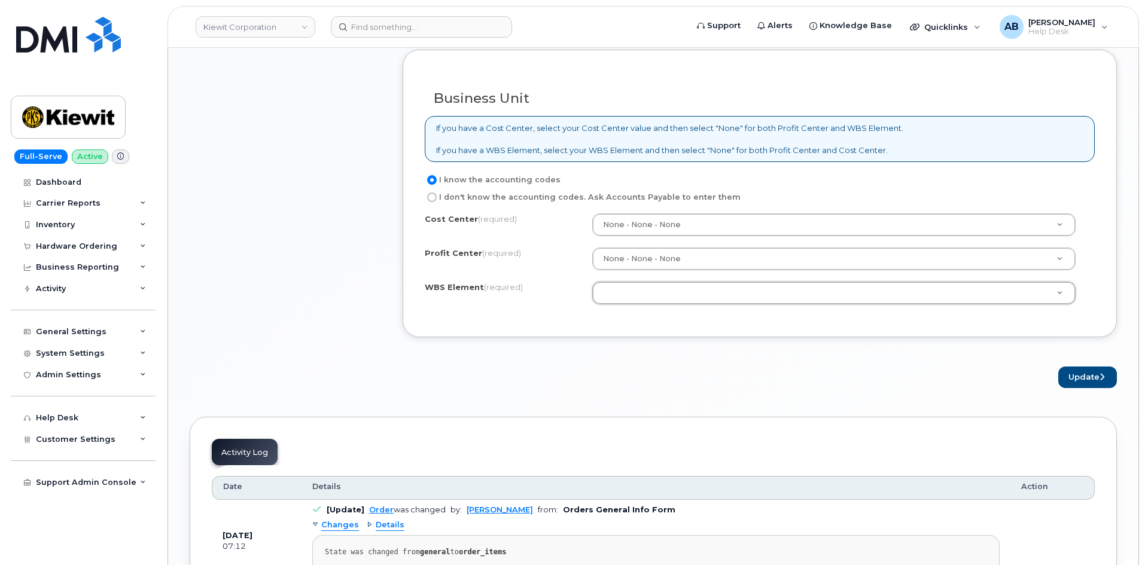
drag, startPoint x: 184, startPoint y: 83, endPoint x: 289, endPoint y: 84, distance: 104.7
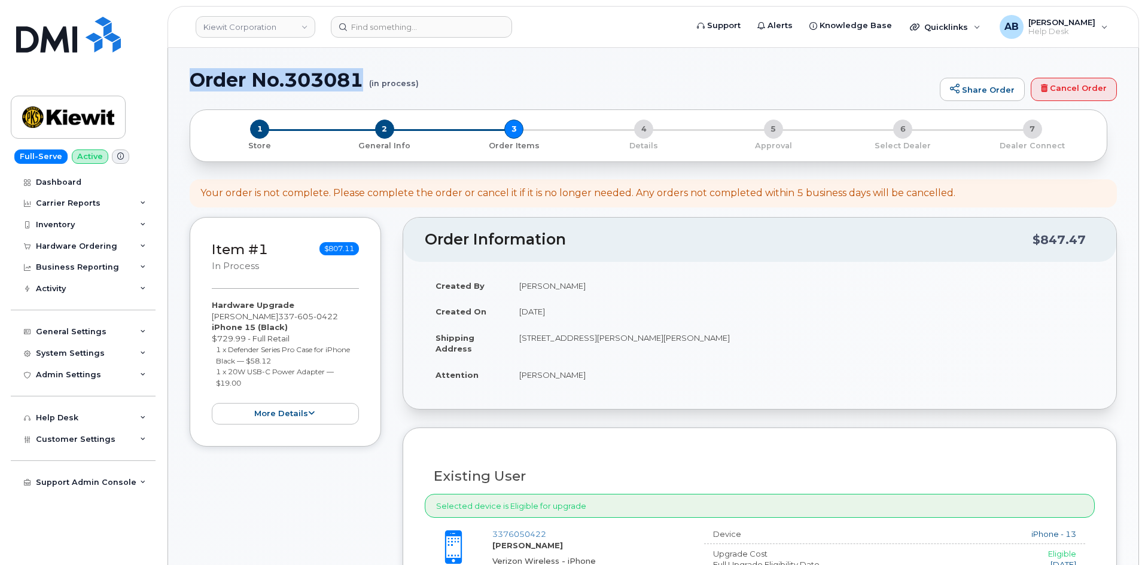
drag, startPoint x: 181, startPoint y: 80, endPoint x: 363, endPoint y: 80, distance: 181.9
copy h1 "Order No.303081"
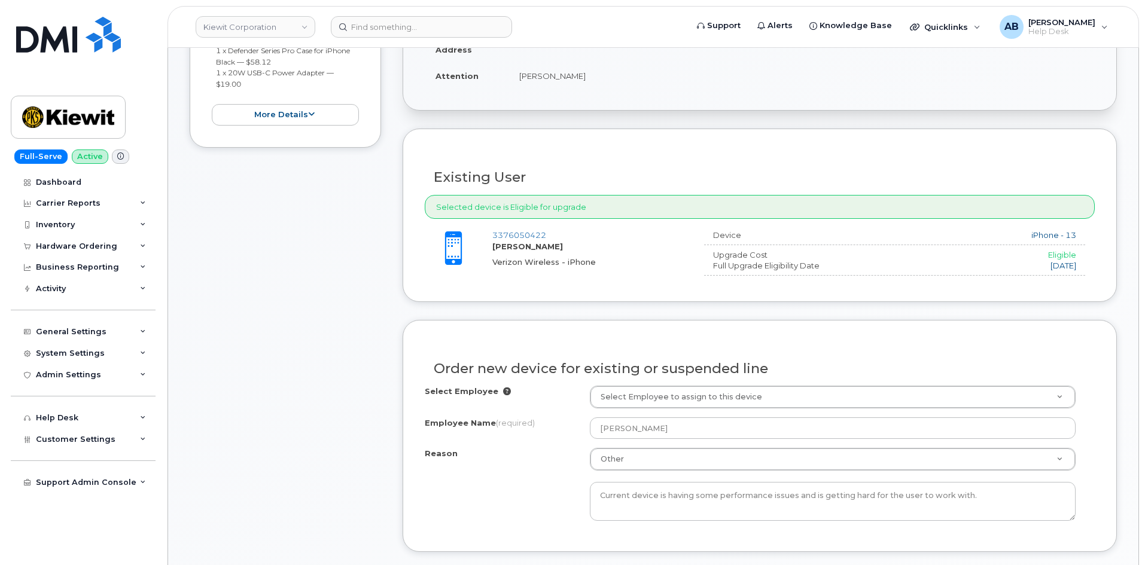
click at [270, 336] on div "Item #1 in process $807.11 Hardware Upgrade JORDAN SZPEINSKI 337 605 0422 iPhon…" at bounding box center [285, 491] width 191 height 1147
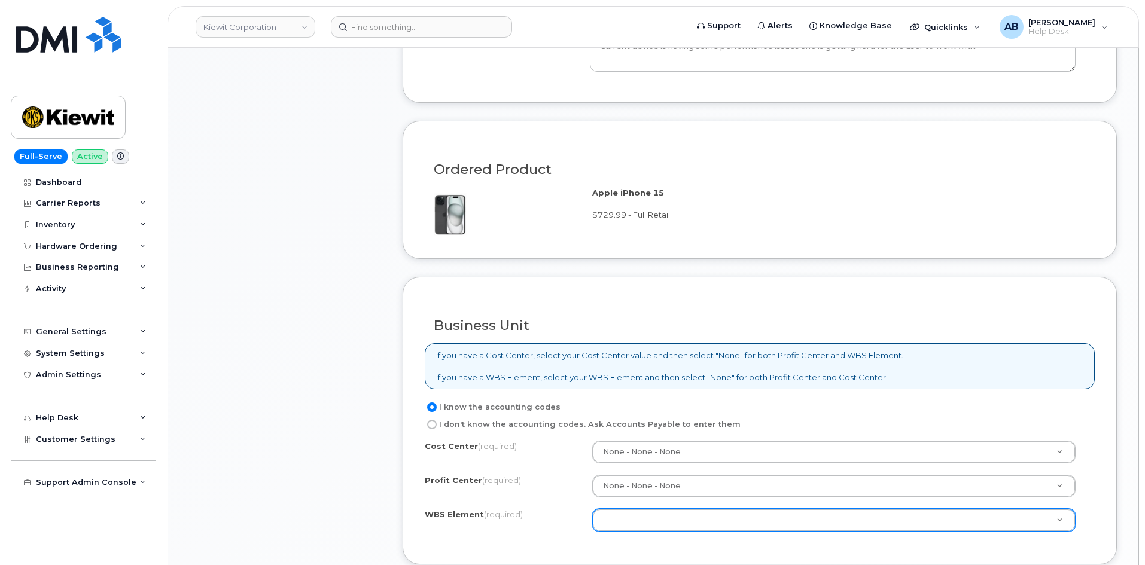
scroll to position [838, 0]
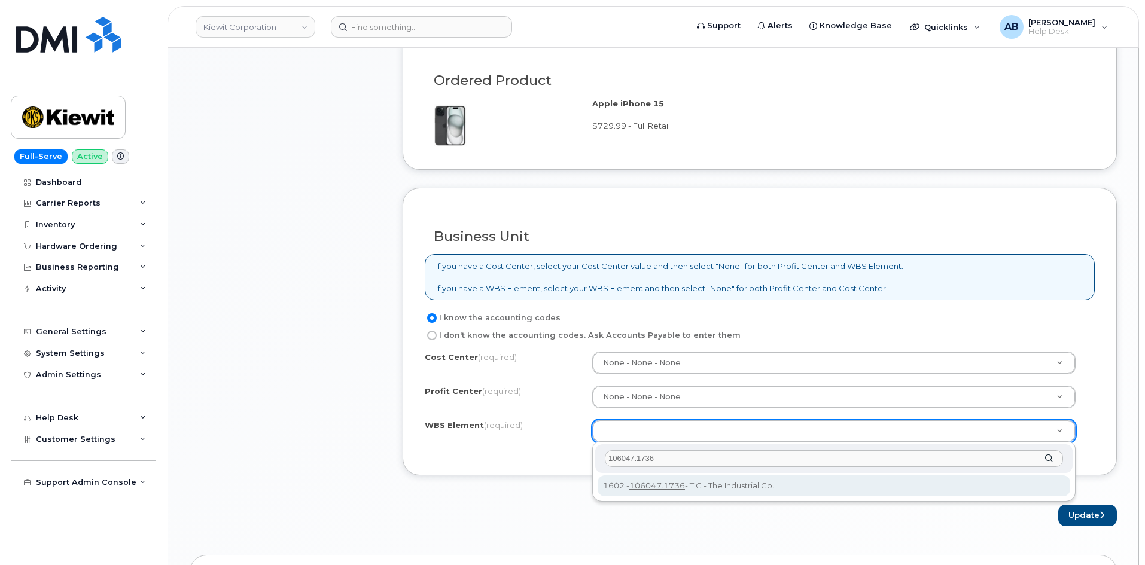
type input "106047.1736"
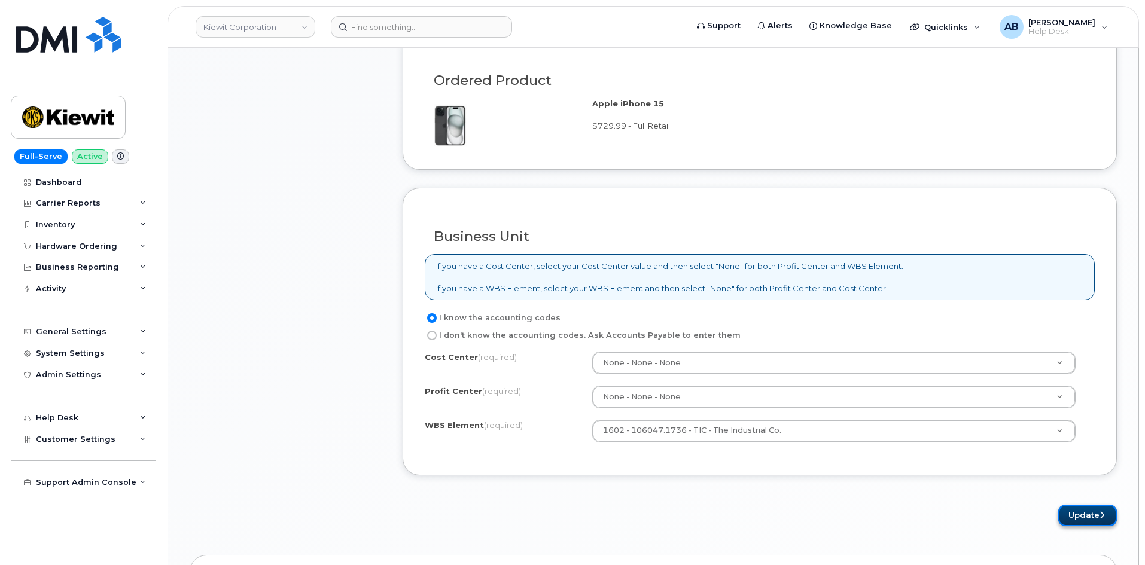
click at [1076, 519] on button "Update" at bounding box center [1087, 516] width 59 height 22
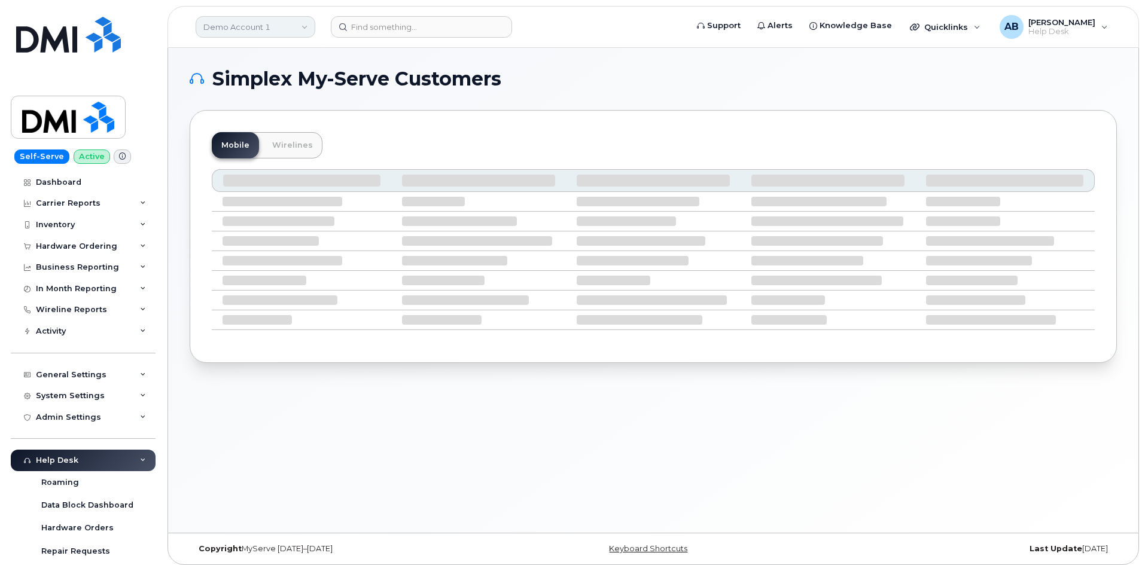
click at [272, 23] on link "Demo Account 1" at bounding box center [256, 27] width 120 height 22
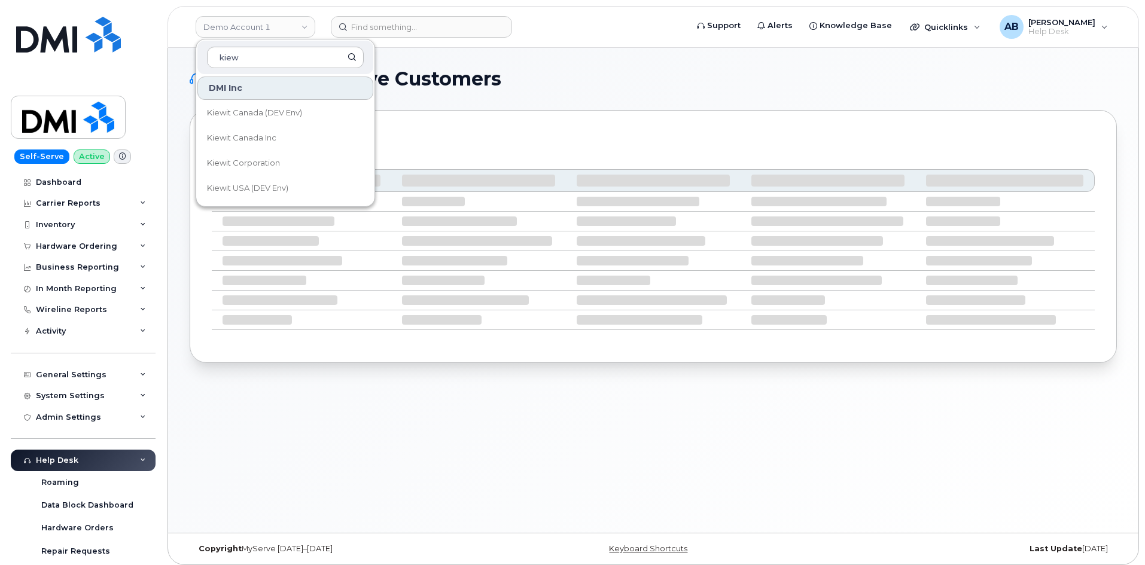
type input "kiewi"
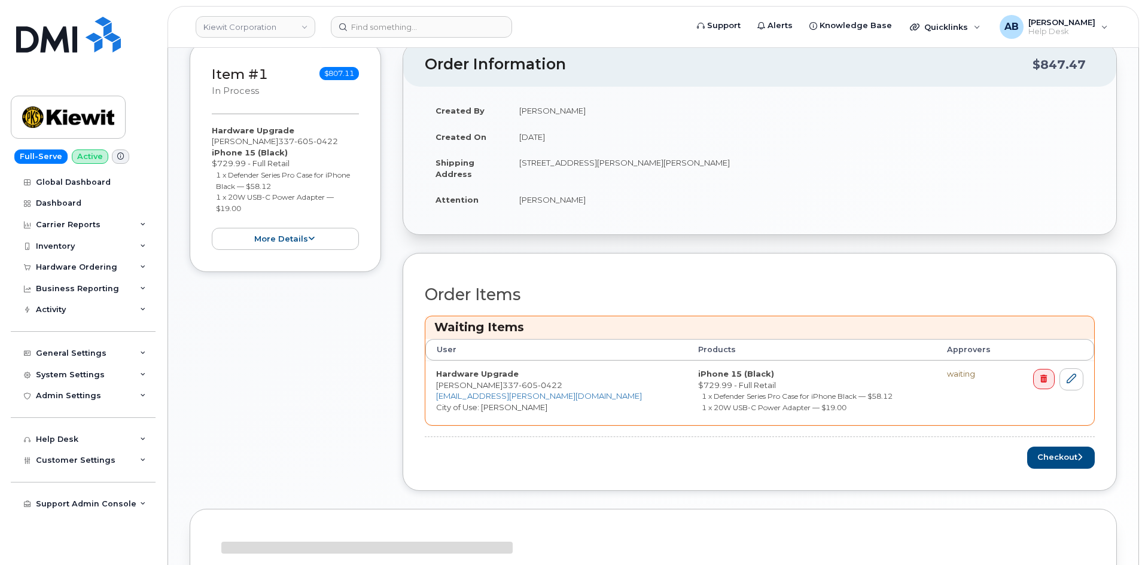
scroll to position [359, 0]
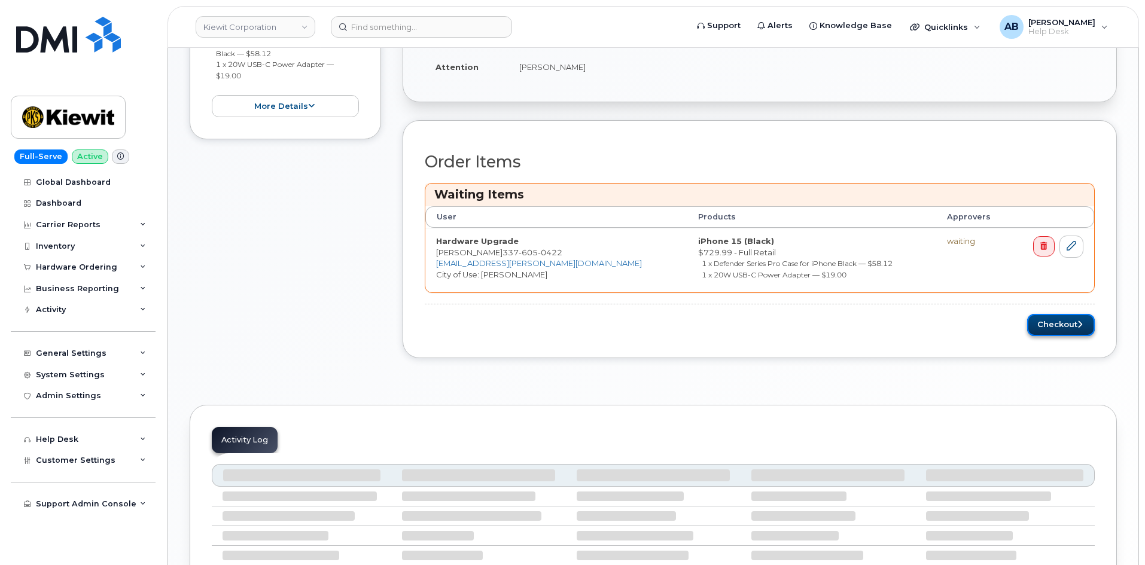
click at [1048, 325] on button "Checkout" at bounding box center [1061, 325] width 68 height 22
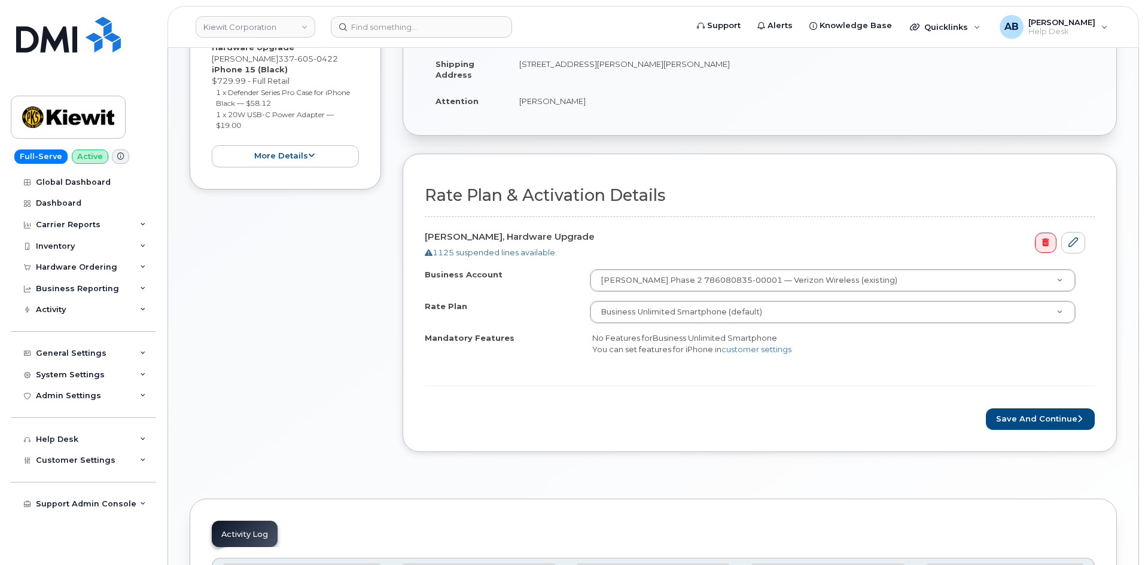
scroll to position [299, 0]
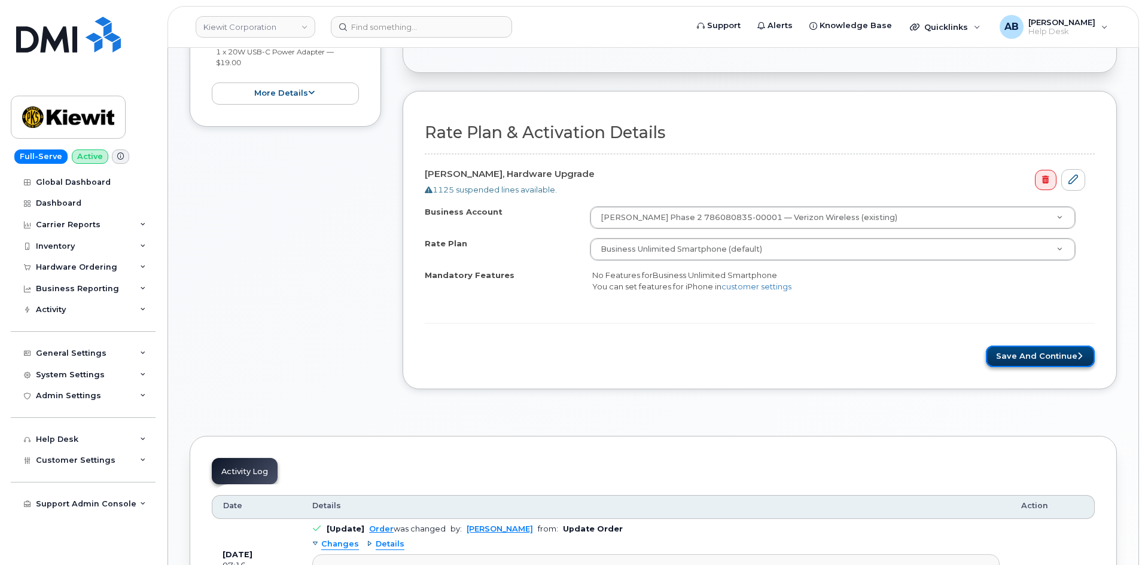
click at [1019, 348] on button "Save and Continue" at bounding box center [1040, 357] width 109 height 22
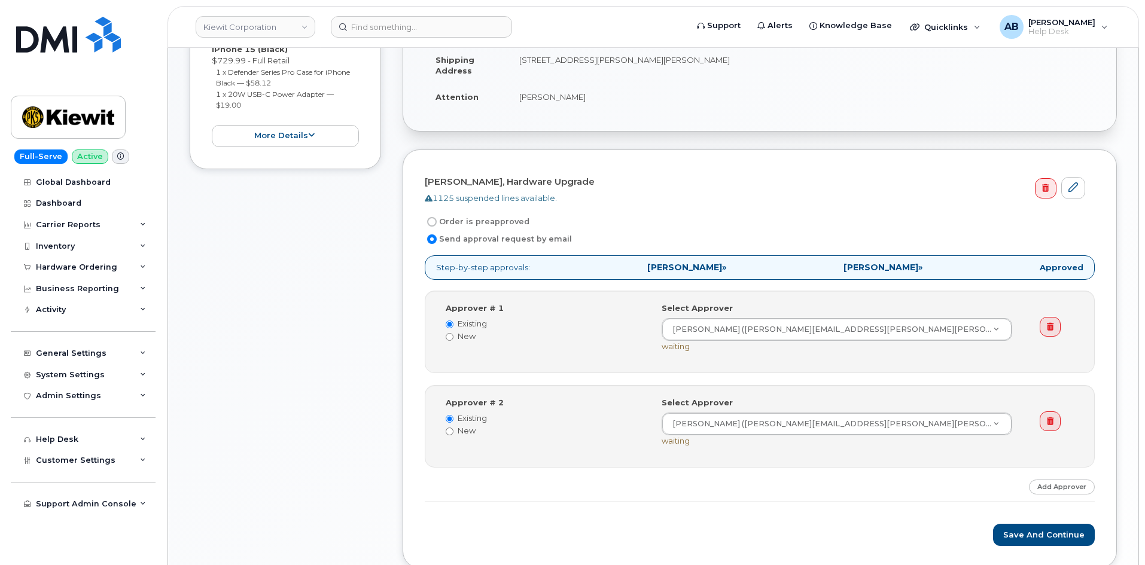
scroll to position [299, 0]
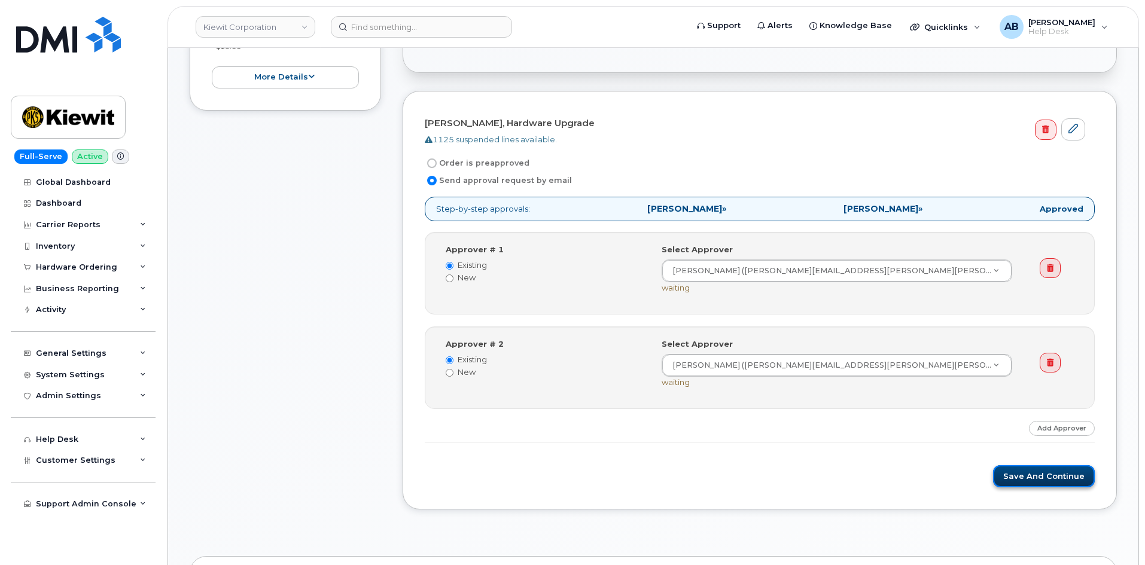
click at [1041, 480] on button "Save and Continue" at bounding box center [1044, 476] width 102 height 22
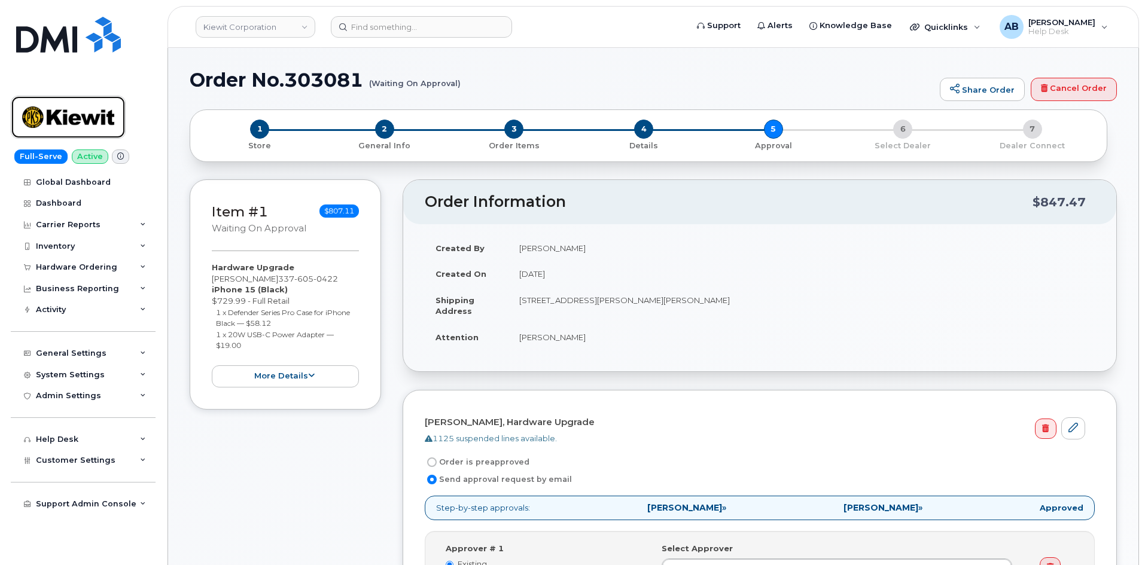
click at [81, 109] on img at bounding box center [68, 117] width 92 height 35
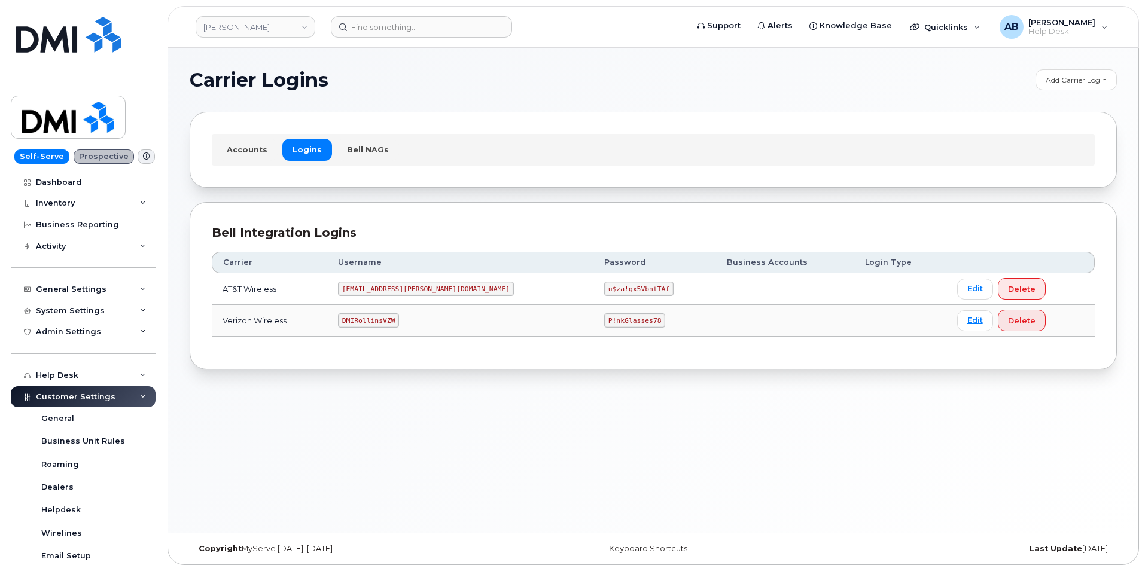
click at [389, 290] on code "[EMAIL_ADDRESS][PERSON_NAME][DOMAIN_NAME]" at bounding box center [426, 289] width 176 height 14
click at [391, 289] on code "[EMAIL_ADDRESS][PERSON_NAME][DOMAIN_NAME]" at bounding box center [426, 289] width 176 height 14
copy code "[EMAIL_ADDRESS][PERSON_NAME][DOMAIN_NAME]"
click at [593, 281] on td "u$za!gx5VbntTAf" at bounding box center [654, 289] width 123 height 32
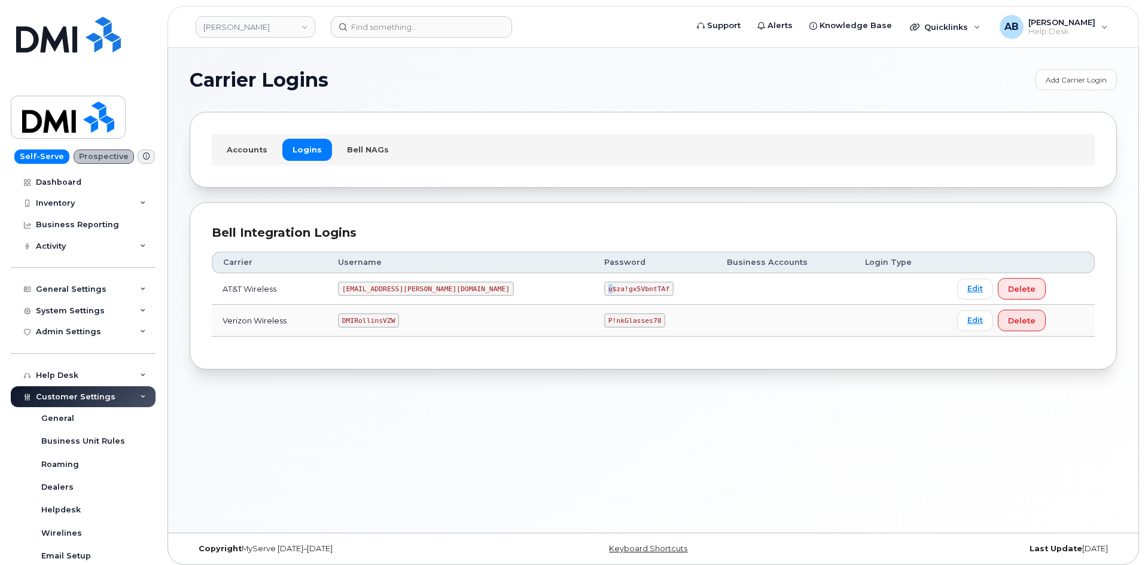
click at [593, 281] on td "u$za!gx5VbntTAf" at bounding box center [654, 289] width 123 height 32
